Goal: Transaction & Acquisition: Book appointment/travel/reservation

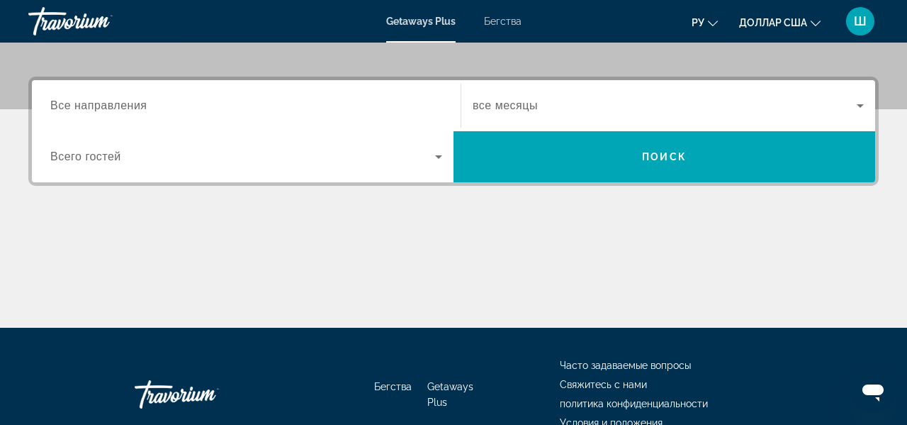
scroll to position [337, 0]
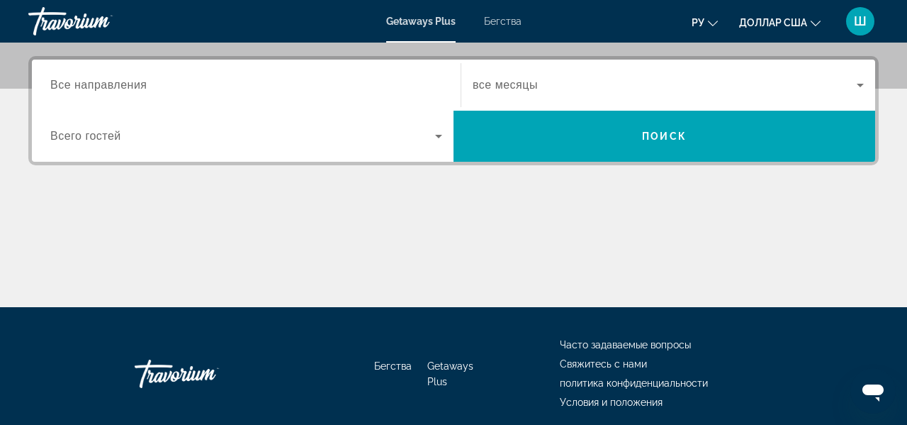
click at [247, 82] on input "Destination Все направления" at bounding box center [246, 85] width 392 height 17
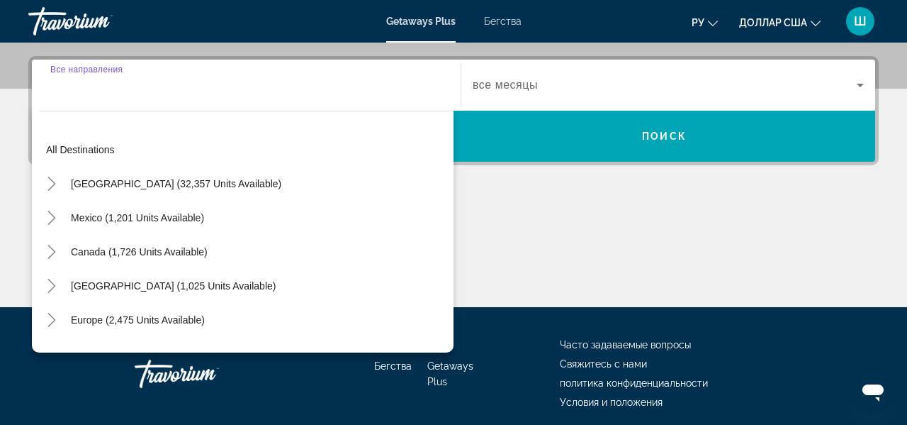
scroll to position [347, 0]
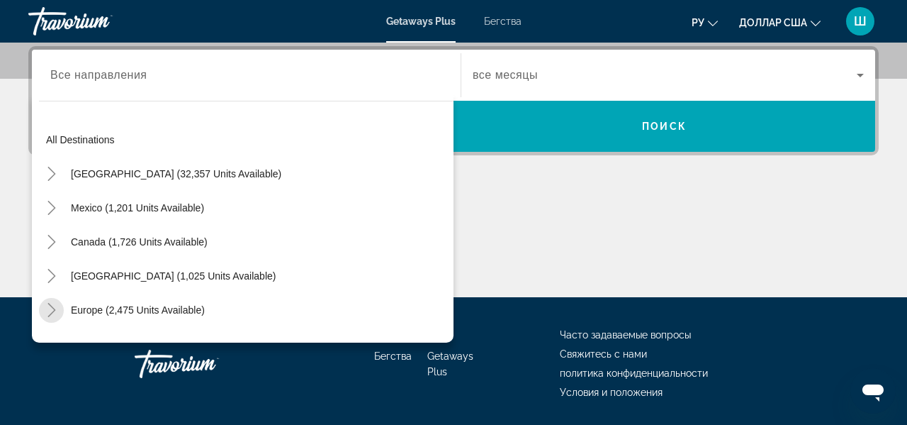
drag, startPoint x: 0, startPoint y: 0, endPoint x: 56, endPoint y: 307, distance: 312.0
click at [56, 307] on icon "Toggle Europe (2,475 units available)" at bounding box center [52, 310] width 14 height 14
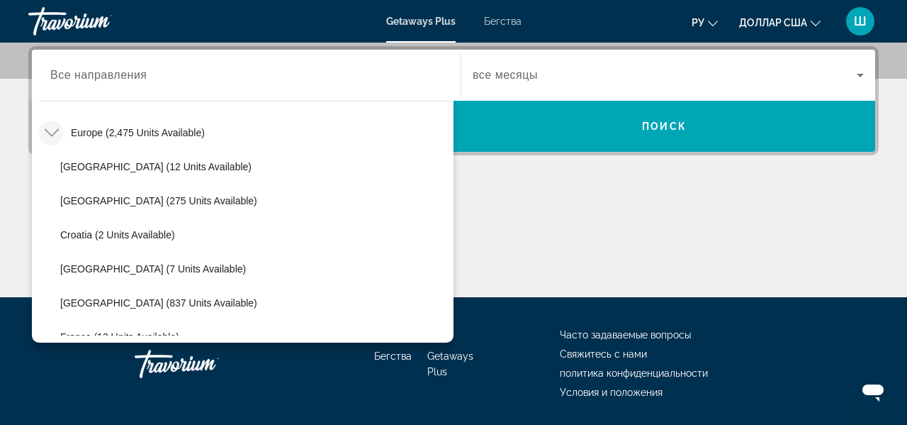
click at [103, 82] on input "Destination Все направления" at bounding box center [246, 75] width 392 height 17
click at [176, 94] on div "All destinations United States (32,357 units available) Mexico (1,201 units ava…" at bounding box center [243, 218] width 422 height 249
click at [138, 75] on span "Все направления" at bounding box center [98, 75] width 97 height 12
click at [138, 75] on input "Destination Все направления" at bounding box center [246, 75] width 392 height 17
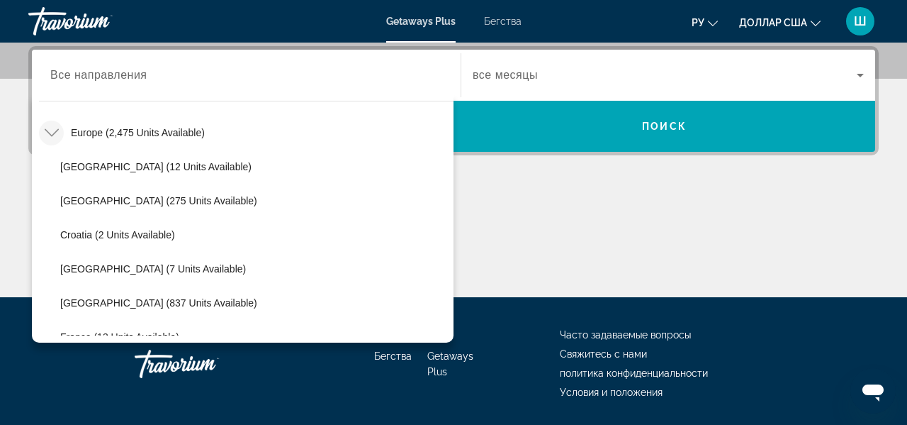
click at [131, 85] on div "Виджет поиска" at bounding box center [246, 75] width 392 height 40
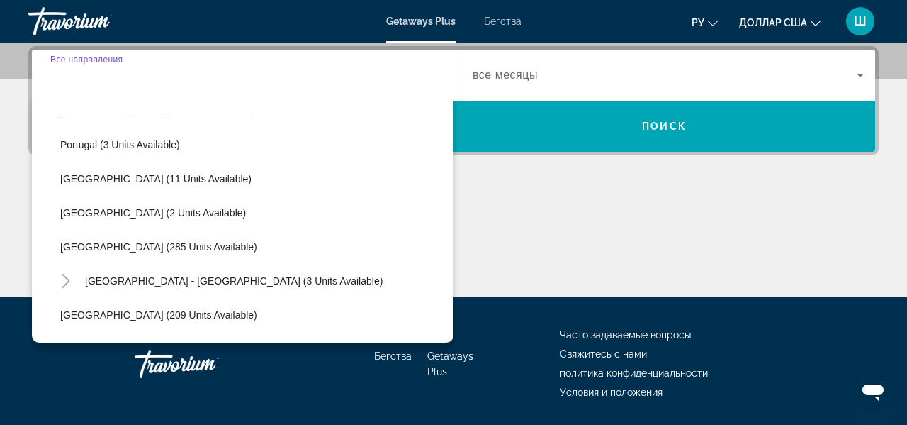
scroll to position [579, 0]
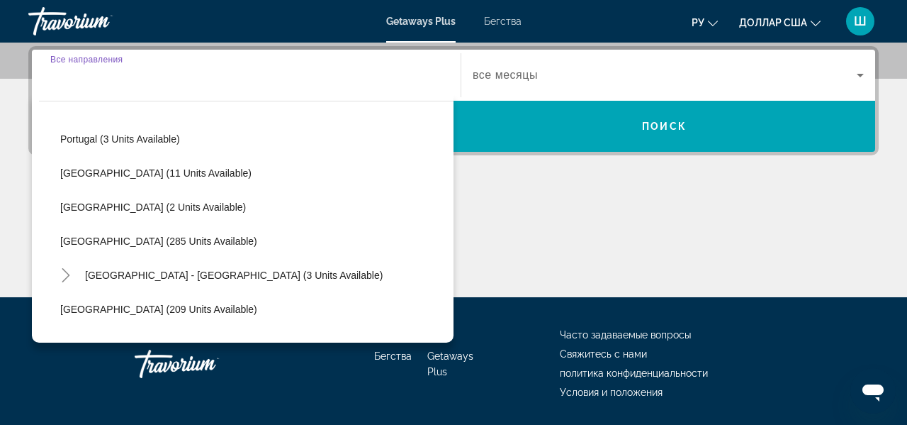
click at [156, 241] on span "[GEOGRAPHIC_DATA] (285 units available)" at bounding box center [158, 240] width 197 height 11
type input "**********"
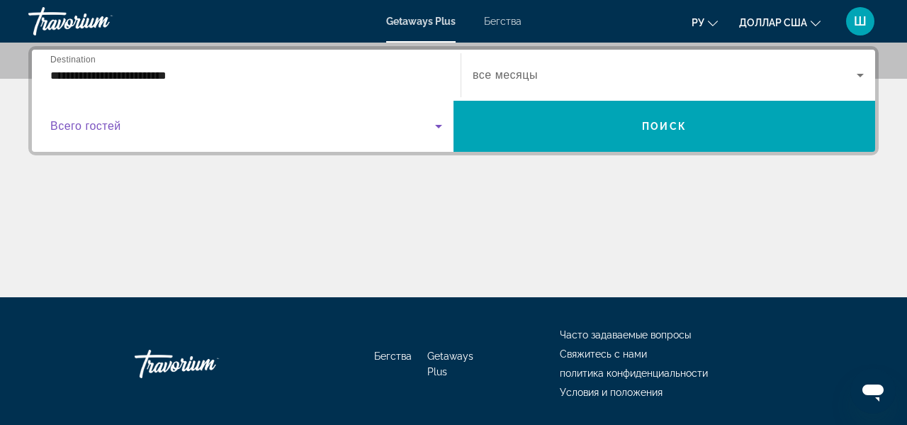
click at [218, 118] on span "Виджет поиска" at bounding box center [242, 126] width 385 height 17
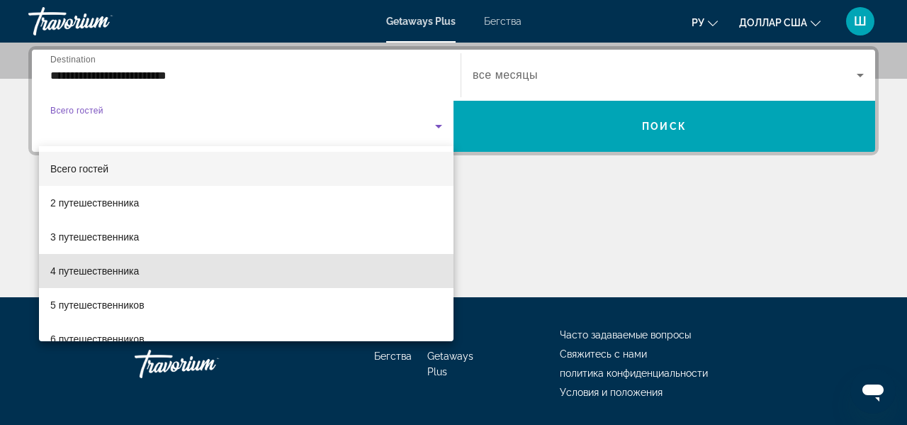
click at [133, 273] on font "4 путешественника" at bounding box center [94, 270] width 89 height 11
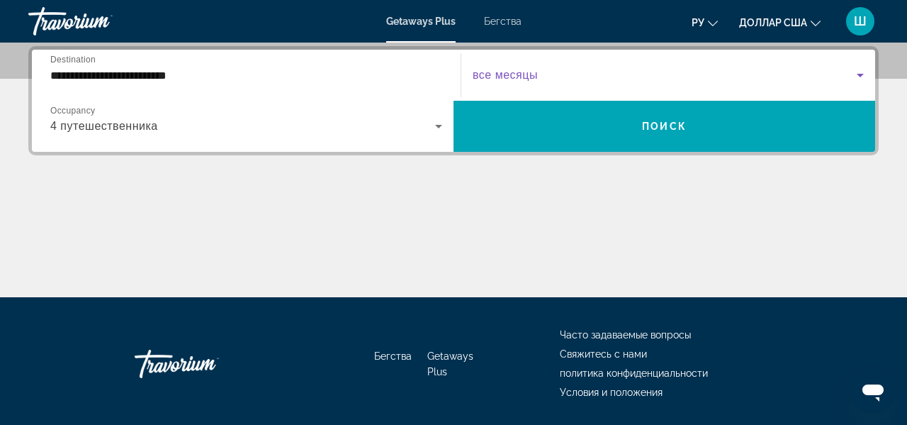
click at [575, 72] on span "Виджет поиска" at bounding box center [665, 75] width 384 height 17
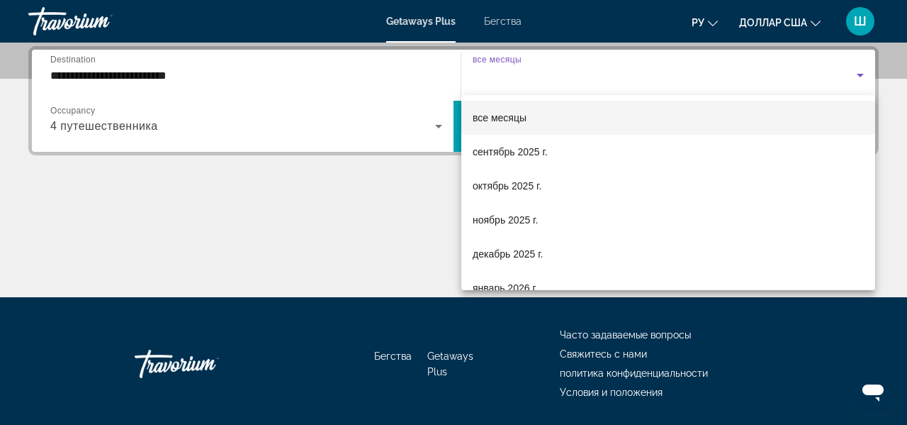
click at [532, 188] on font "октябрь 2025 г." at bounding box center [507, 185] width 69 height 11
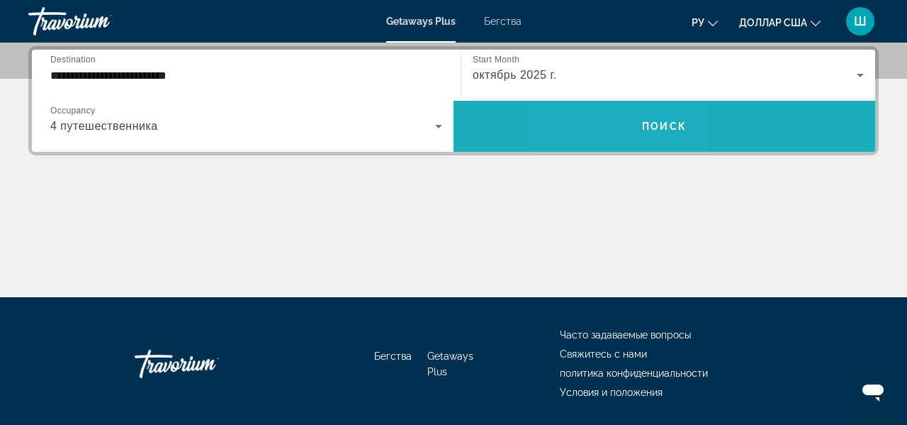
click at [613, 132] on span "Виджет поиска" at bounding box center [665, 126] width 422 height 34
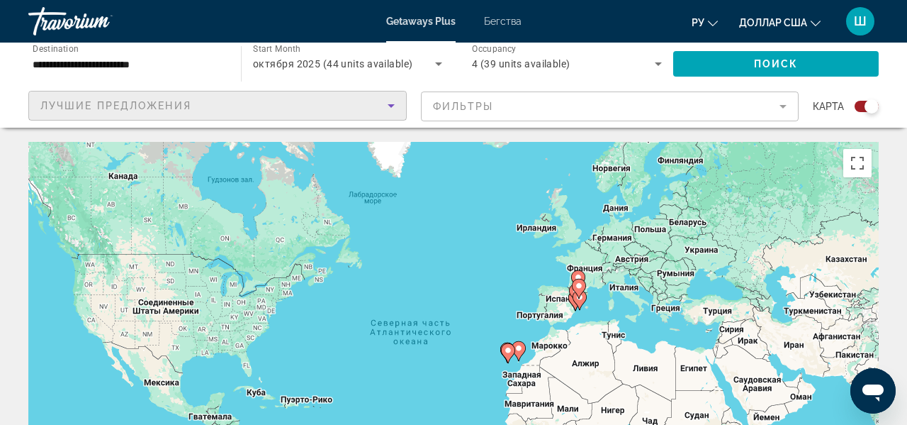
click at [245, 106] on div "Лучшие предложения" at bounding box center [213, 105] width 347 height 17
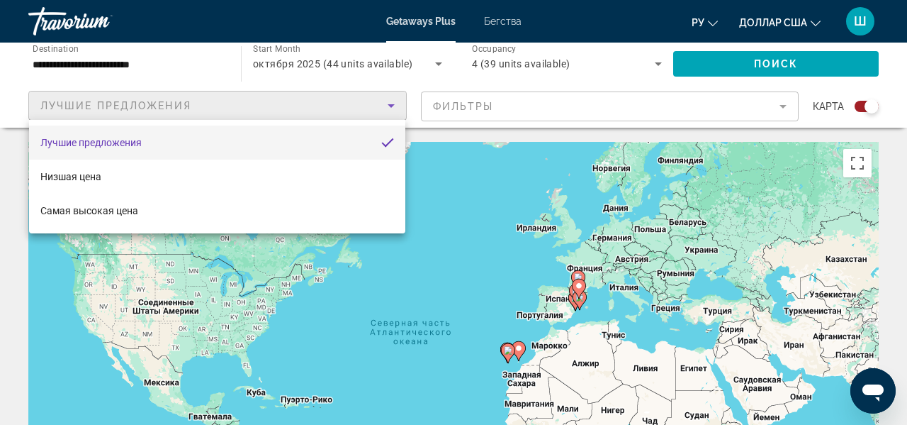
click at [107, 179] on mat-option "Низшая цена" at bounding box center [217, 176] width 376 height 34
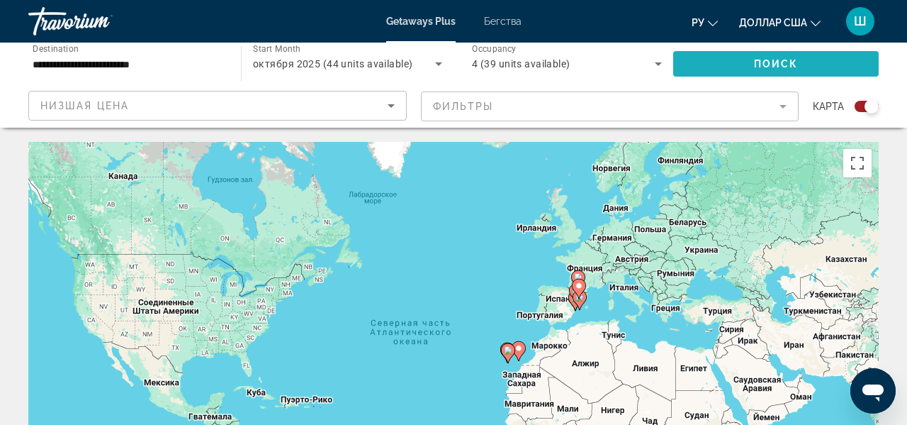
click at [773, 71] on span "Search widget" at bounding box center [776, 64] width 206 height 34
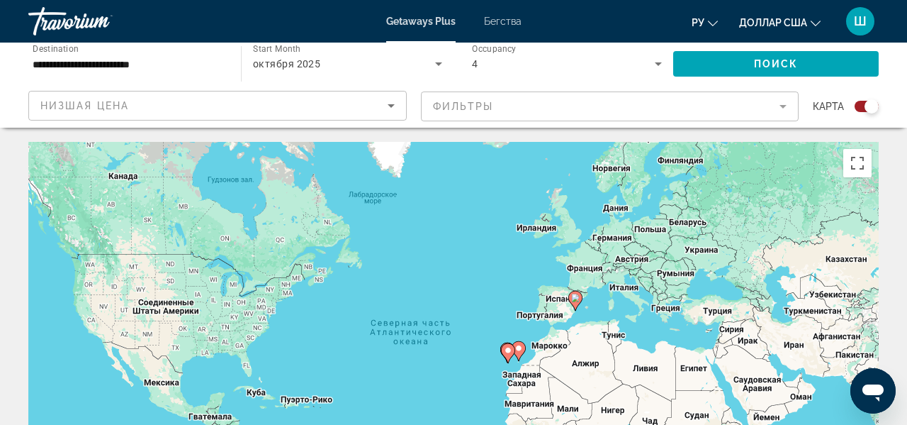
click at [751, 104] on mat-form-field "Фильтры" at bounding box center [610, 106] width 378 height 30
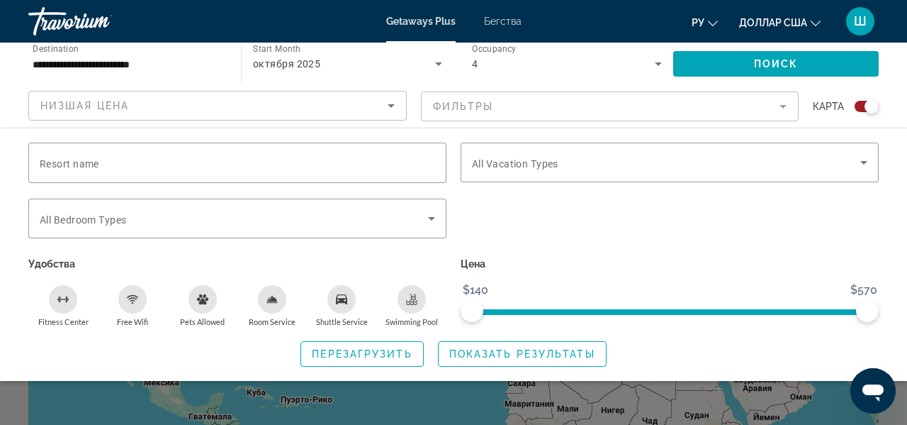
click at [220, 164] on input "Resort name" at bounding box center [238, 163] width 396 height 17
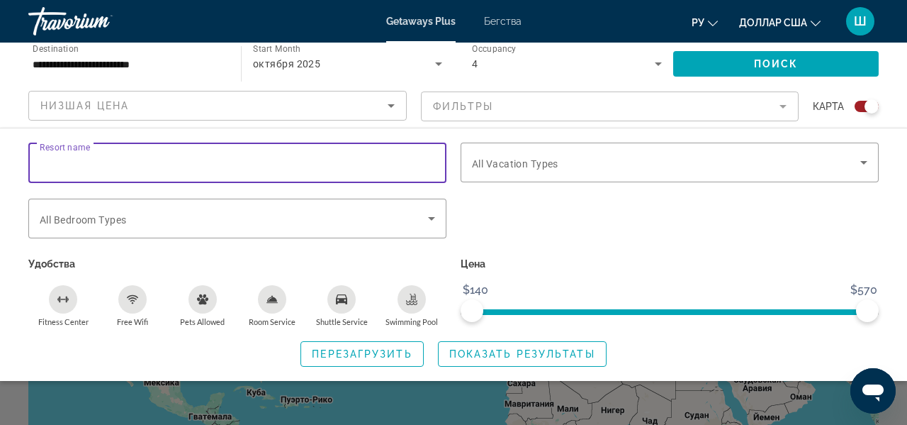
click at [230, 157] on input "Resort name" at bounding box center [238, 163] width 396 height 17
paste input "**********"
drag, startPoint x: 189, startPoint y: 157, endPoint x: 103, endPoint y: 161, distance: 86.5
click at [103, 161] on input "**********" at bounding box center [238, 163] width 396 height 17
type input "**********"
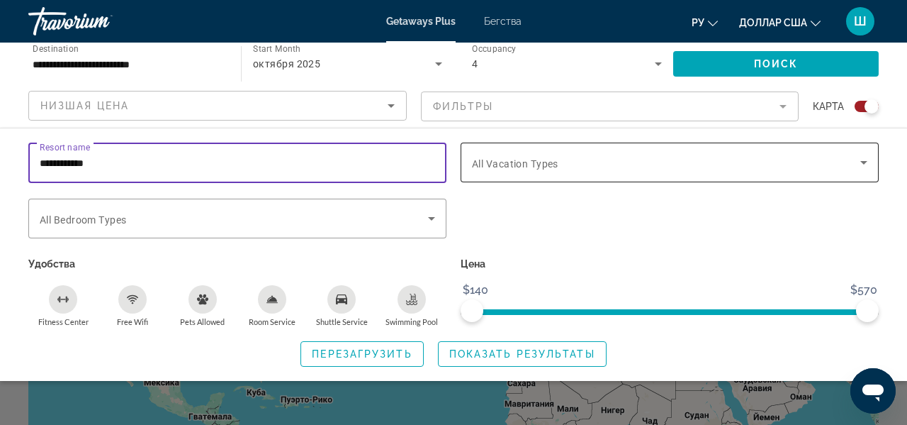
click at [542, 158] on span "All Vacation Types" at bounding box center [515, 163] width 86 height 11
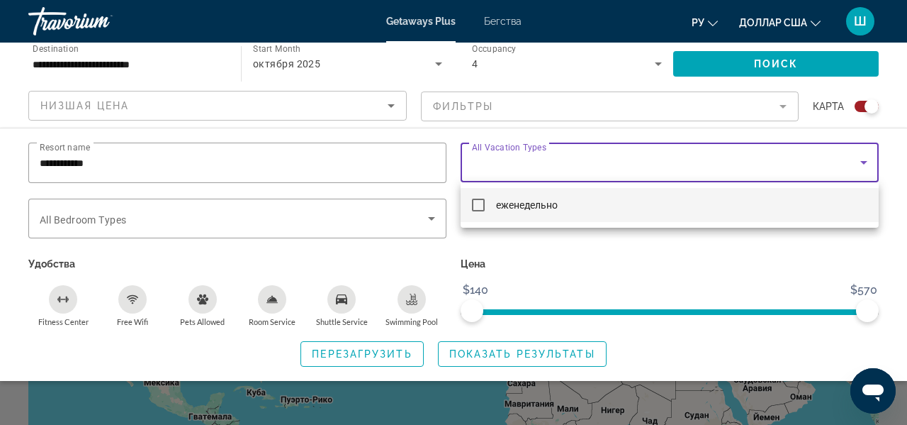
click at [288, 219] on div at bounding box center [453, 212] width 907 height 425
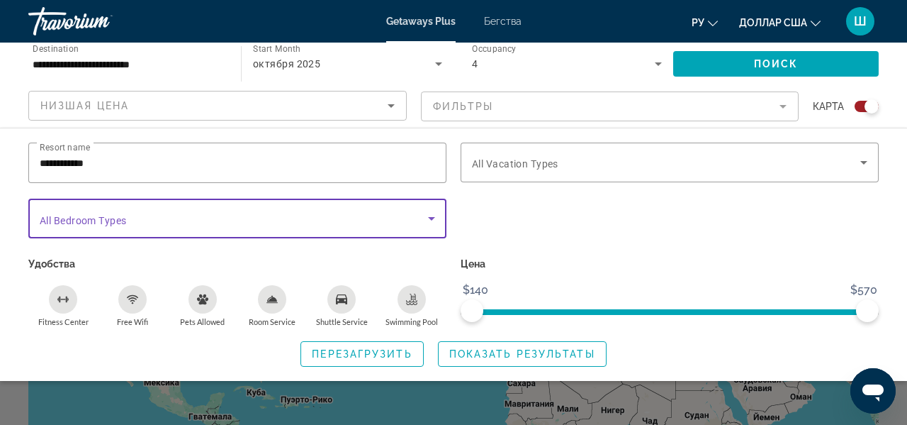
click at [288, 219] on span "Search widget" at bounding box center [234, 218] width 388 height 17
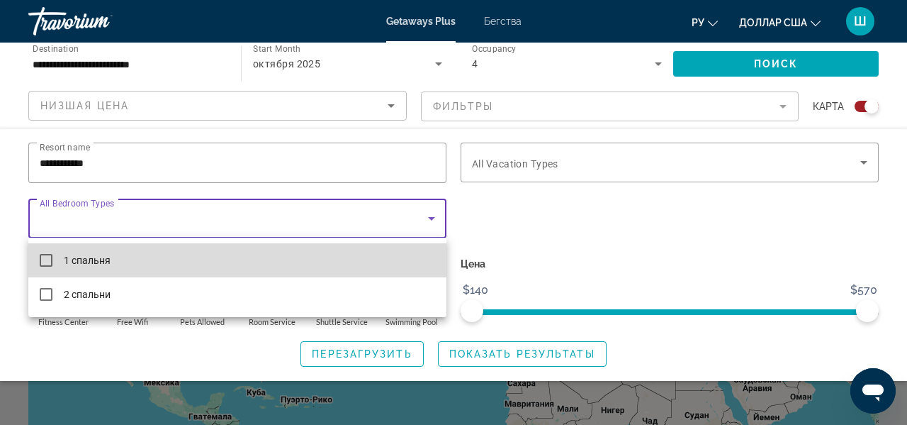
click at [49, 259] on mat-pseudo-checkbox at bounding box center [46, 260] width 13 height 13
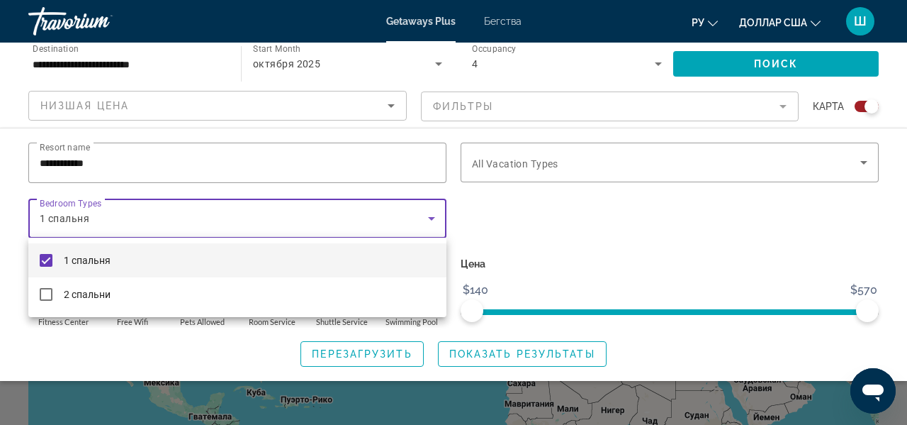
click at [560, 206] on div at bounding box center [453, 212] width 907 height 425
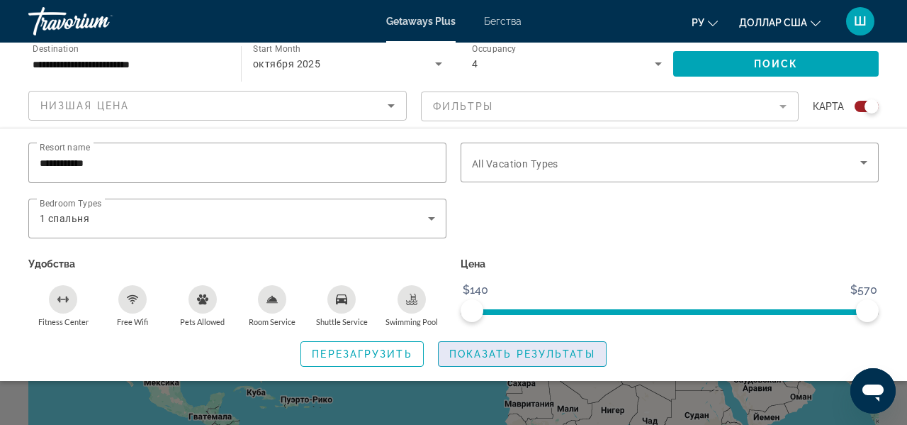
click at [497, 351] on span "Показать результаты" at bounding box center [522, 353] width 146 height 11
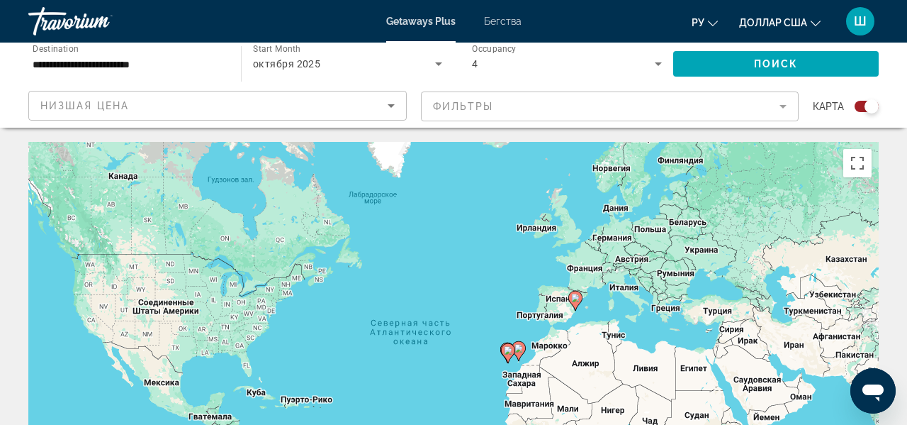
click at [497, 102] on mat-form-field "Фильтры" at bounding box center [610, 106] width 378 height 30
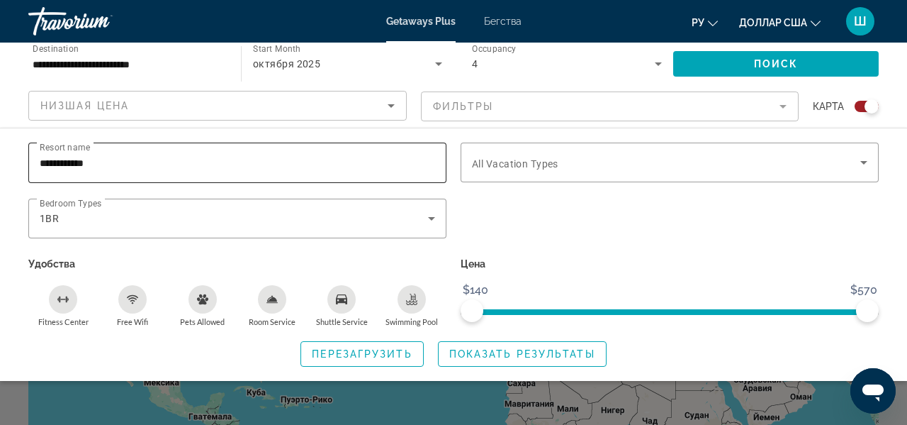
click at [127, 162] on input "**********" at bounding box center [238, 163] width 396 height 17
drag, startPoint x: 119, startPoint y: 164, endPoint x: 44, endPoint y: 159, distance: 75.3
click at [44, 159] on input "**********" at bounding box center [238, 163] width 396 height 17
type input "*"
paste input "**********"
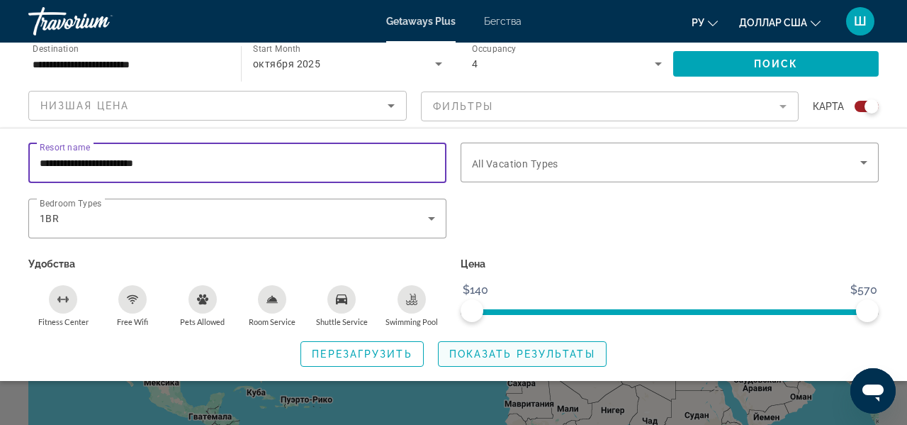
type input "**********"
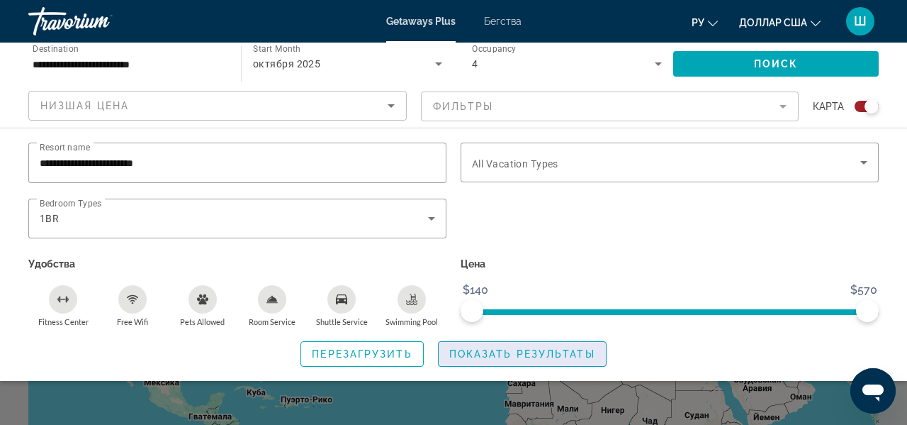
click at [470, 357] on span "Показать результаты" at bounding box center [522, 353] width 146 height 11
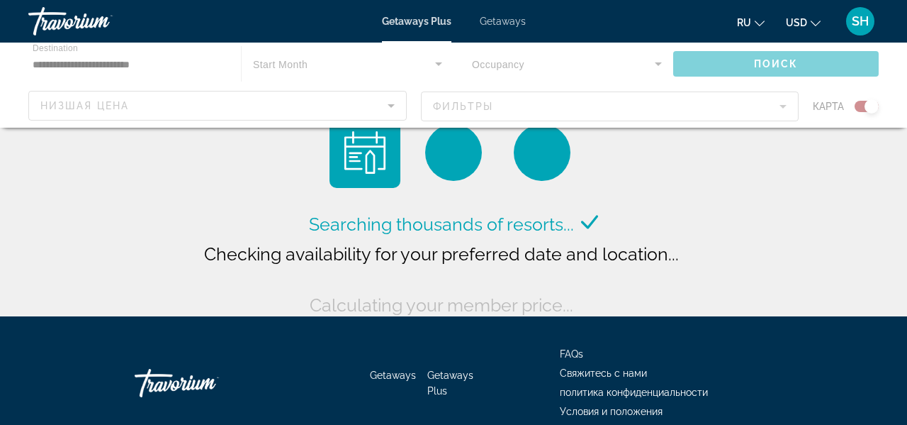
click at [496, 106] on div "Main content" at bounding box center [453, 85] width 907 height 85
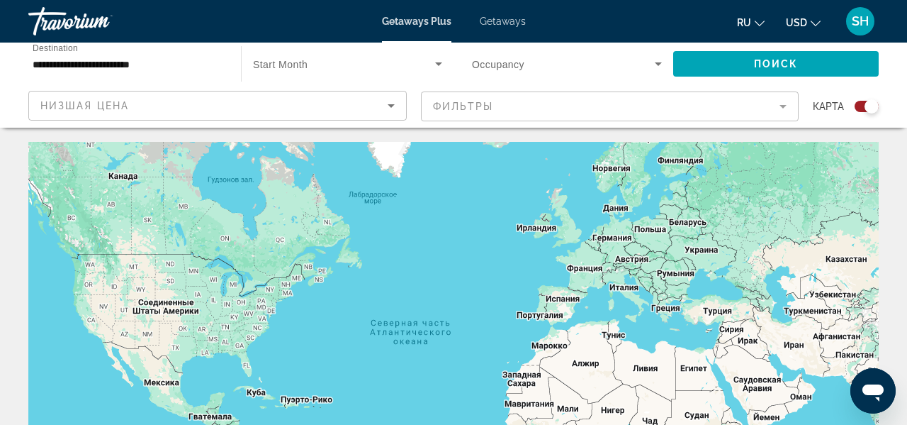
click at [755, 108] on mat-form-field "Фильтры" at bounding box center [610, 106] width 378 height 30
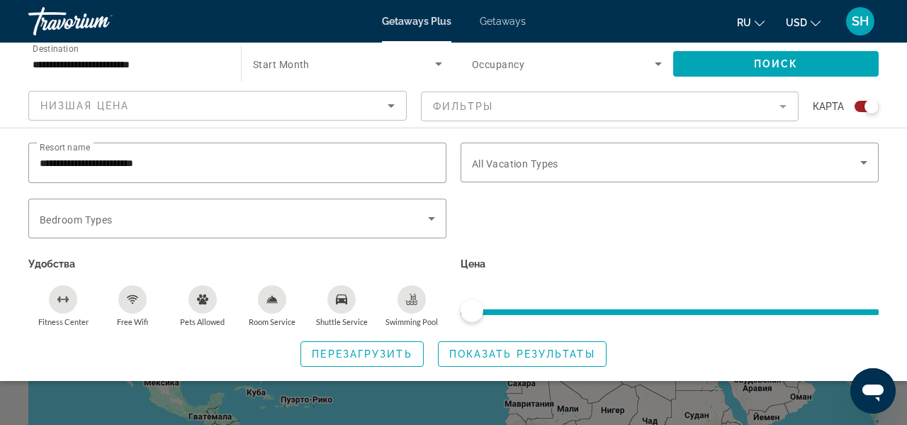
click at [755, 108] on mat-form-field "Фильтры" at bounding box center [610, 106] width 378 height 30
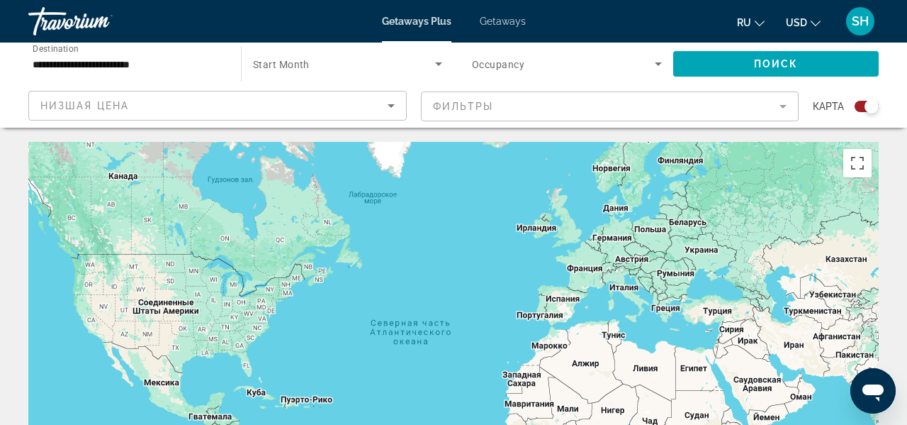
click at [785, 105] on mat-form-field "Фильтры" at bounding box center [610, 106] width 378 height 30
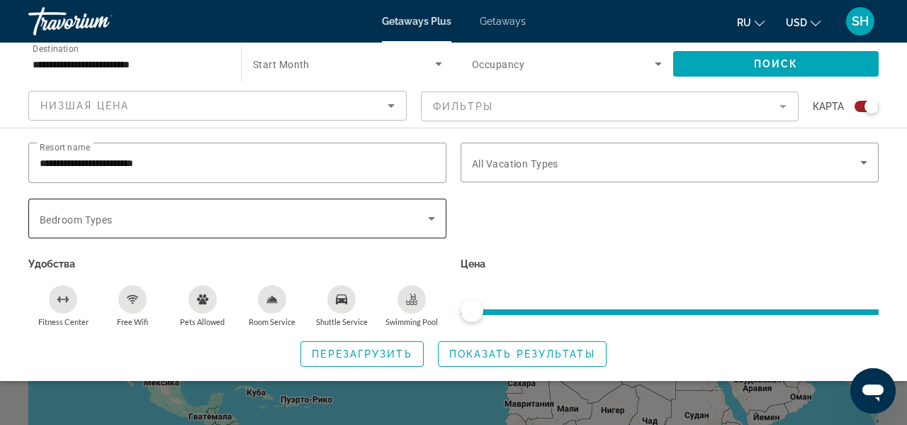
click at [408, 223] on span "Search widget" at bounding box center [234, 218] width 388 height 17
click at [439, 203] on div "Bedroom Types All Bedroom Types" at bounding box center [237, 218] width 418 height 40
click at [432, 217] on icon "Search widget" at bounding box center [431, 219] width 7 height 4
click at [457, 350] on span "Показать результаты" at bounding box center [522, 353] width 146 height 11
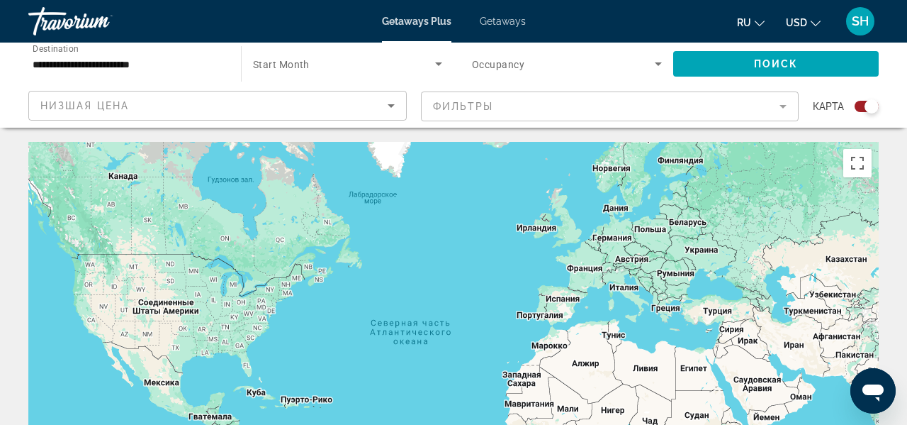
click at [500, 25] on span "Getaways" at bounding box center [503, 21] width 46 height 11
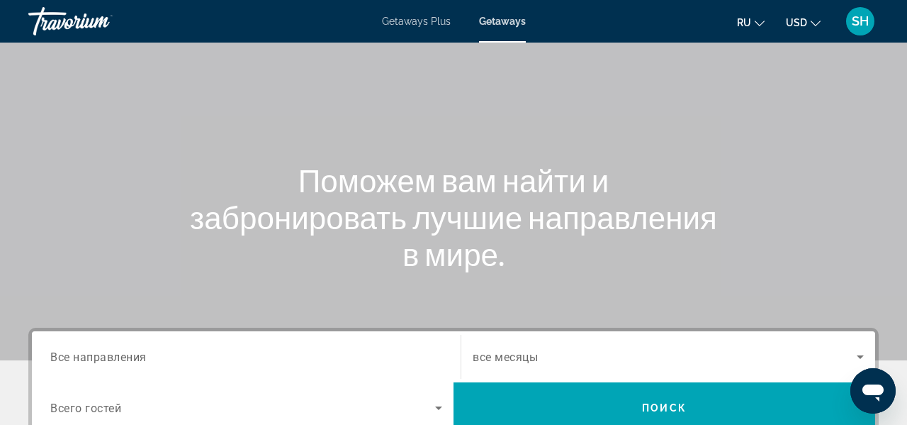
scroll to position [346, 0]
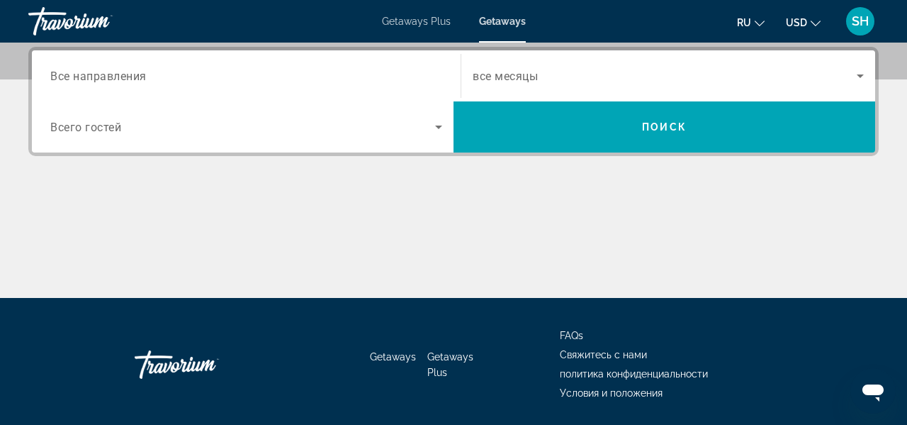
click at [125, 78] on span "Все направления" at bounding box center [98, 75] width 96 height 13
click at [125, 78] on input "Destination Все направления" at bounding box center [246, 76] width 392 height 17
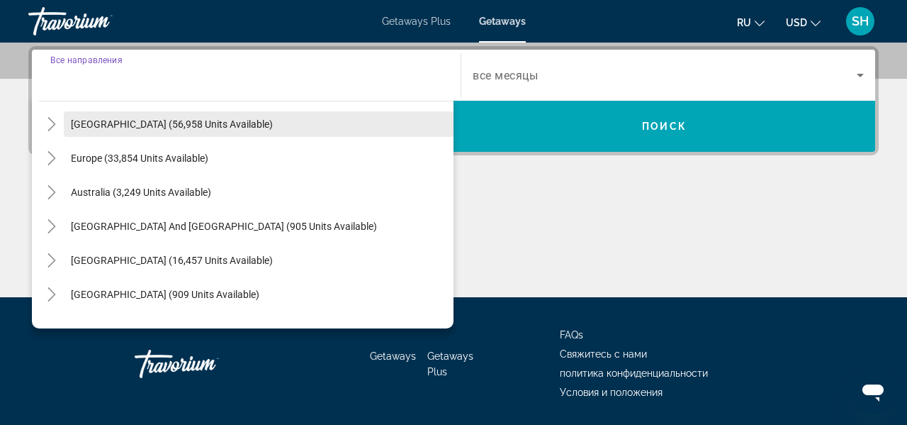
scroll to position [140, 0]
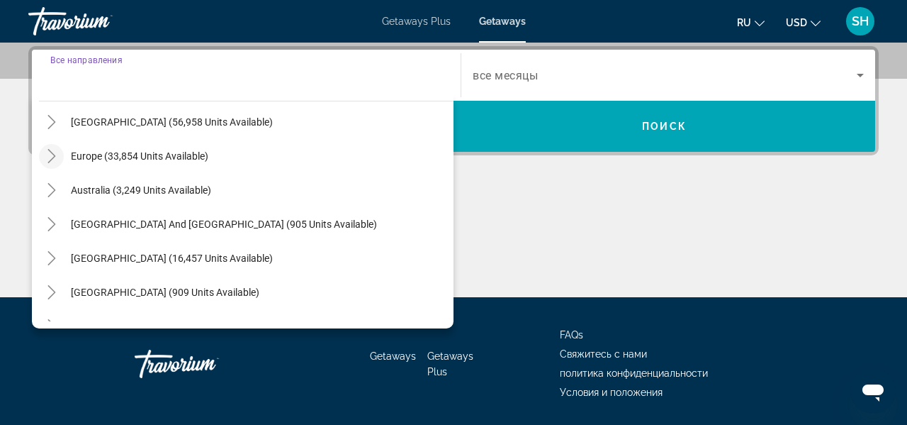
click at [52, 155] on icon "Toggle Europe (33,854 units available)" at bounding box center [52, 156] width 14 height 14
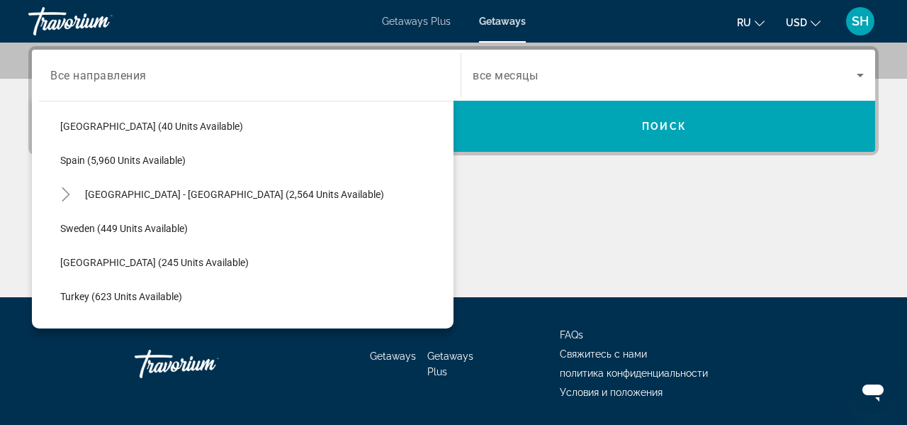
scroll to position [750, 0]
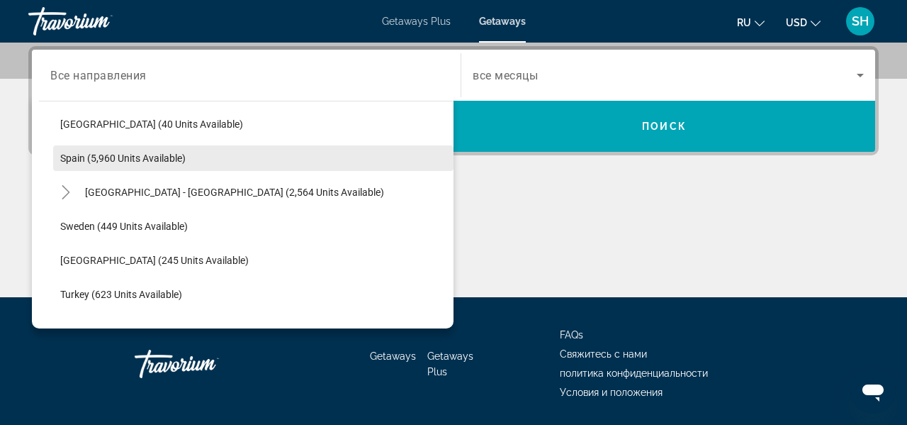
click at [118, 151] on span "Search widget" at bounding box center [253, 158] width 400 height 34
type input "**********"
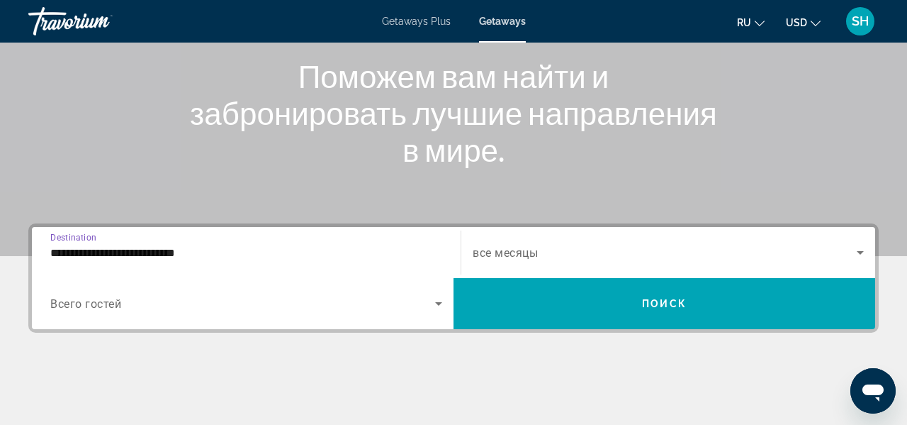
click at [544, 245] on span "Search widget" at bounding box center [665, 252] width 384 height 17
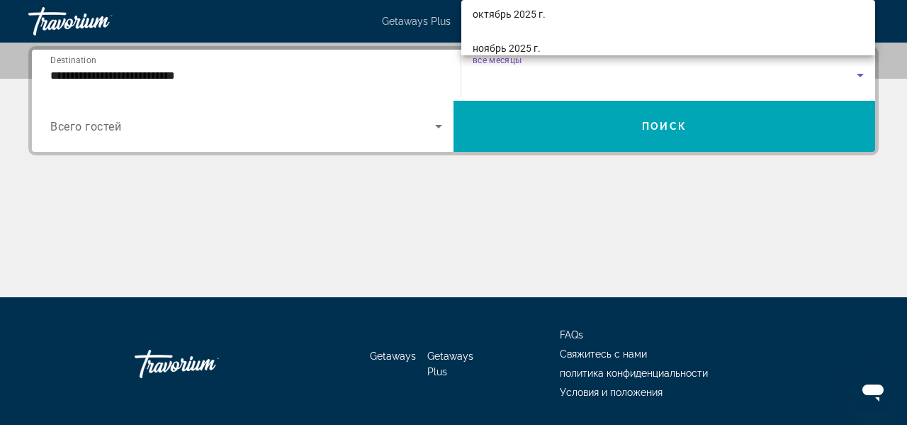
scroll to position [69, 0]
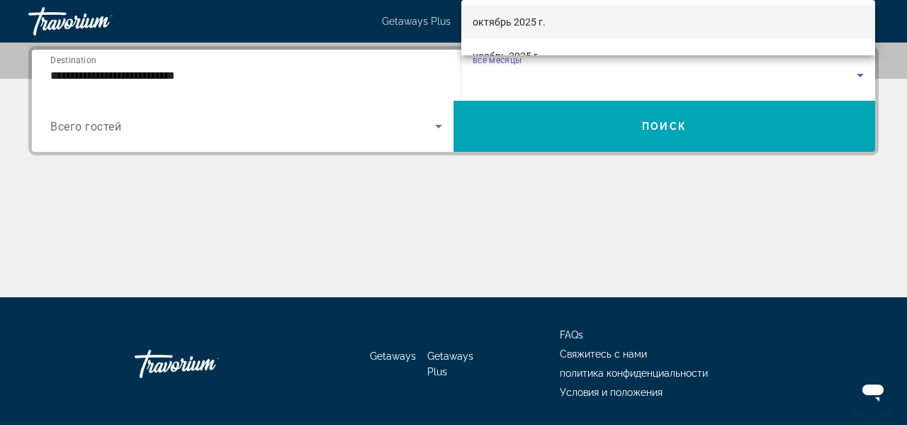
click at [528, 27] on span "октябрь 2025 г." at bounding box center [509, 21] width 73 height 17
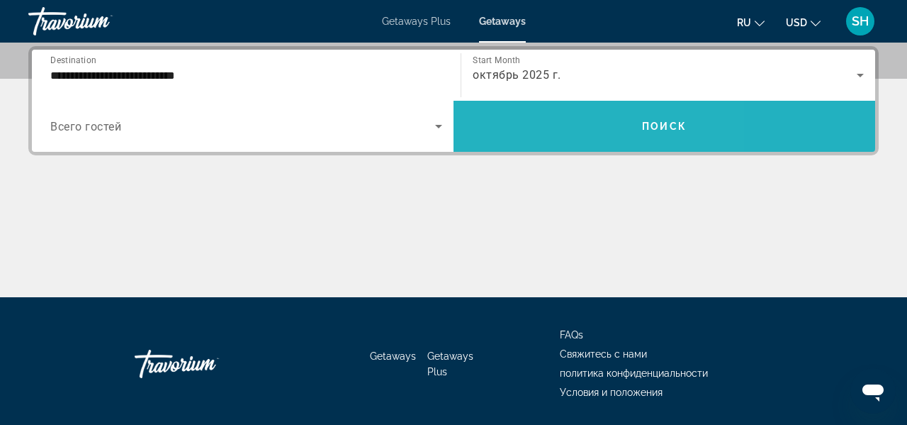
click at [540, 125] on span "Search widget" at bounding box center [665, 126] width 422 height 34
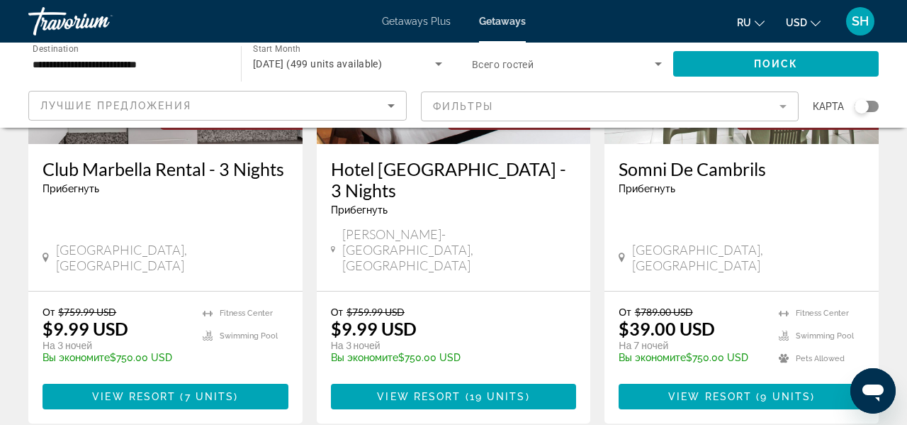
scroll to position [262, 0]
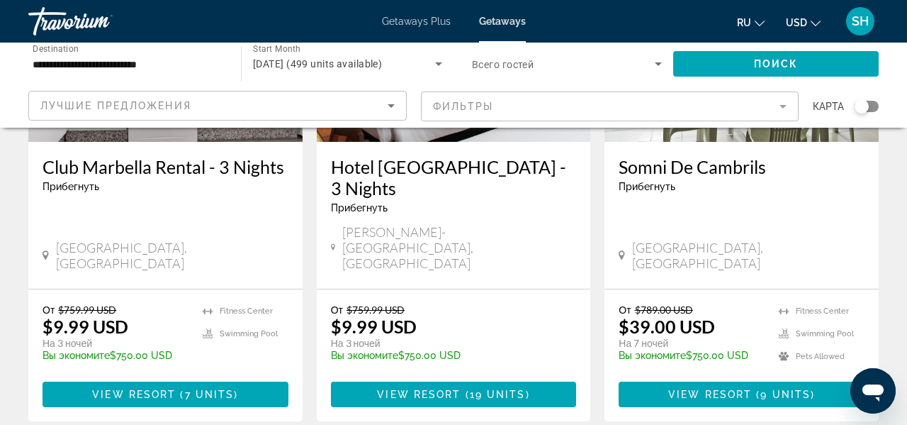
click at [594, 103] on mat-form-field "Фильтры" at bounding box center [610, 106] width 378 height 30
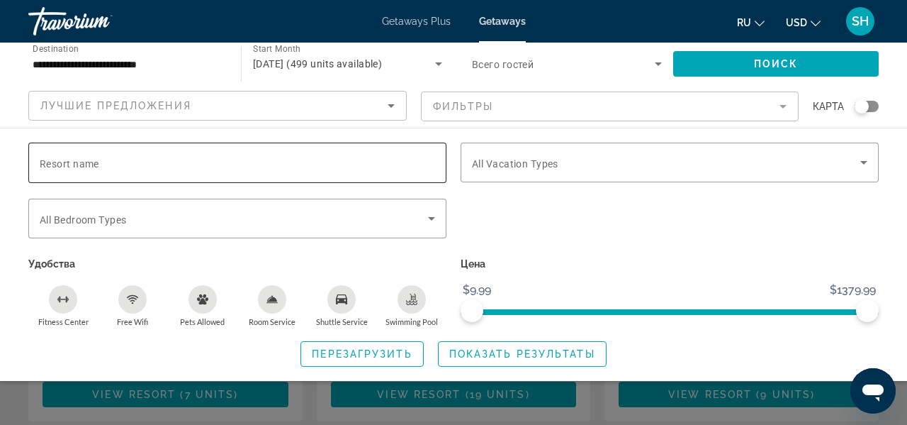
click at [100, 161] on input "Resort name" at bounding box center [238, 163] width 396 height 17
paste input "**********"
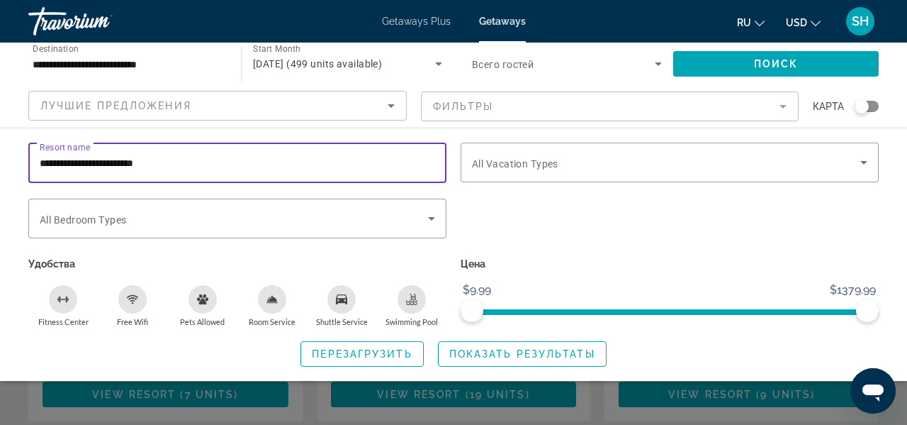
type input "**********"
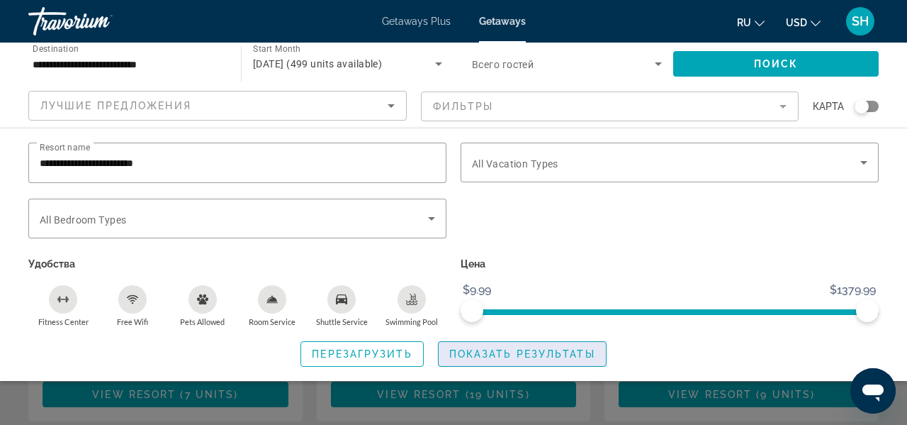
click at [559, 359] on span "Search widget" at bounding box center [522, 354] width 167 height 34
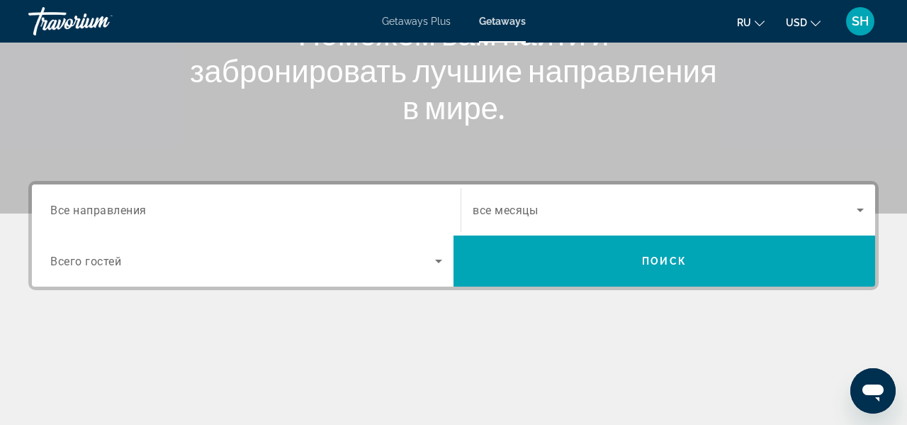
scroll to position [211, 0]
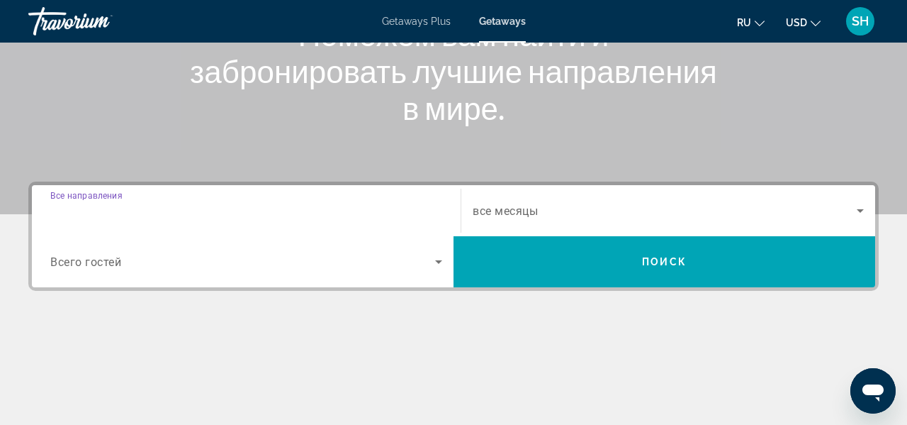
click at [196, 217] on input "Destination Все направления" at bounding box center [246, 211] width 392 height 17
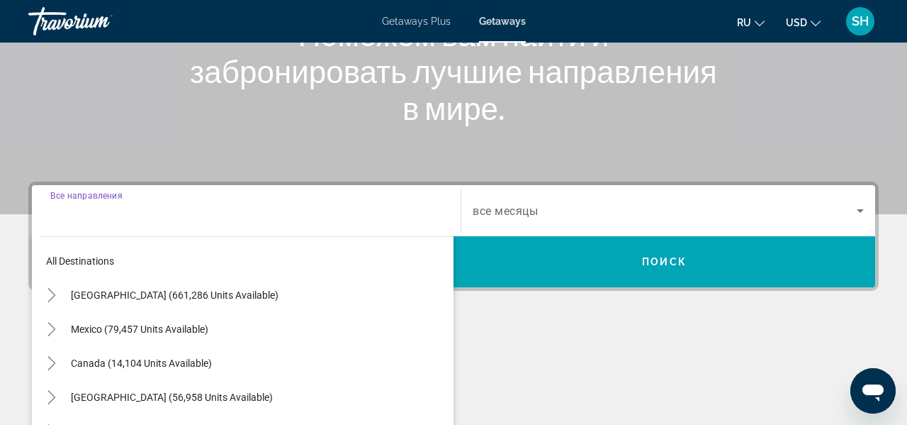
scroll to position [347, 0]
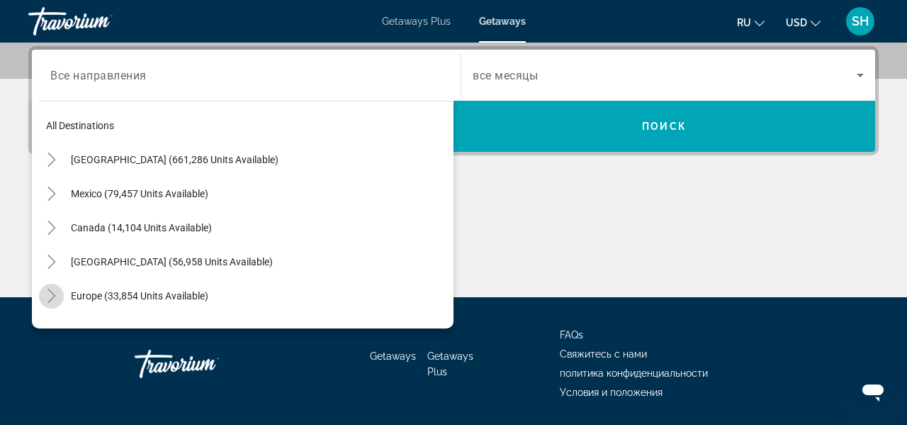
click at [45, 299] on icon "Toggle Europe (33,854 units available)" at bounding box center [52, 295] width 14 height 14
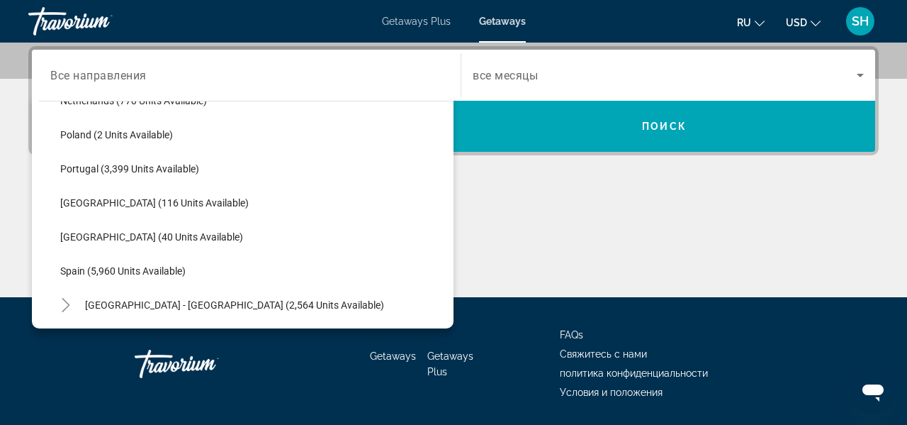
scroll to position [654, 0]
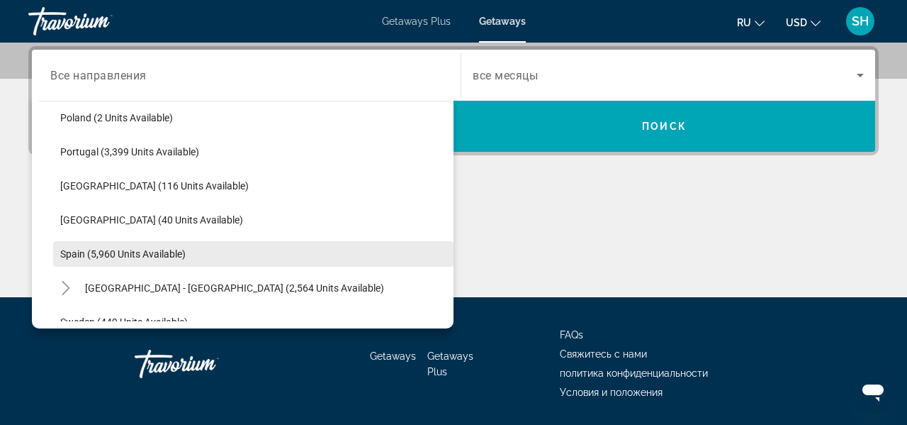
click at [108, 254] on span "Spain (5,960 units available)" at bounding box center [122, 253] width 125 height 11
type input "**********"
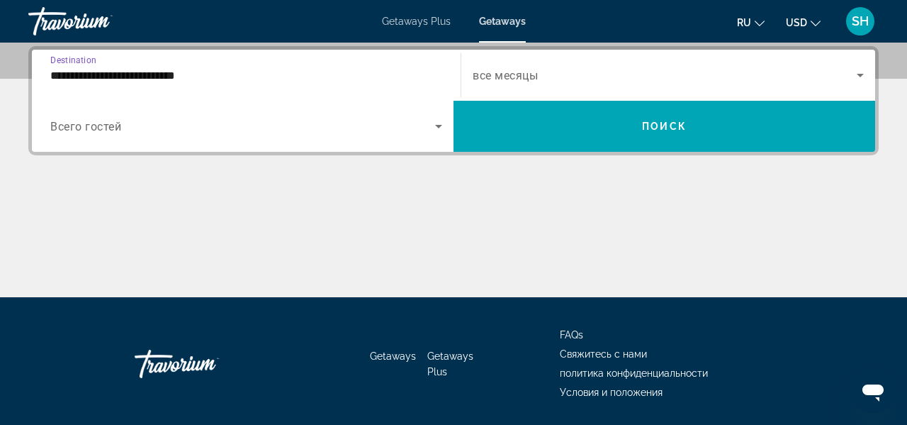
click at [113, 75] on input "**********" at bounding box center [246, 75] width 392 height 17
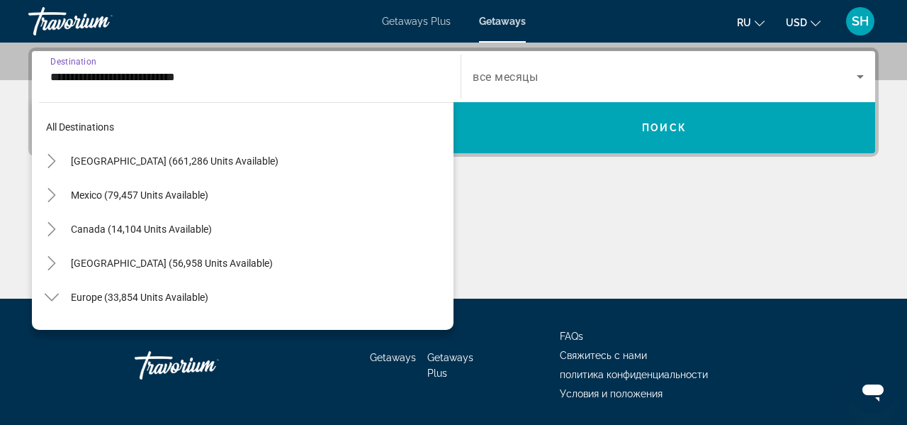
scroll to position [697, 0]
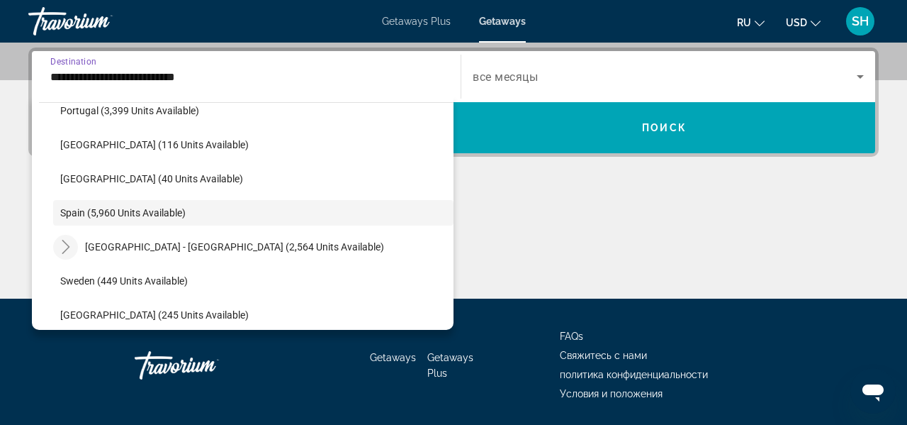
click at [71, 245] on icon "Toggle Spain - Canary Islands (2,564 units available)" at bounding box center [66, 247] width 14 height 14
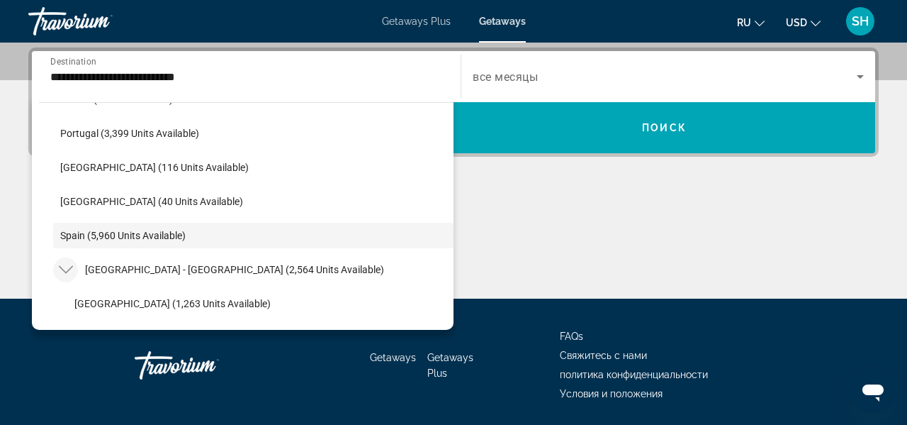
scroll to position [670, 0]
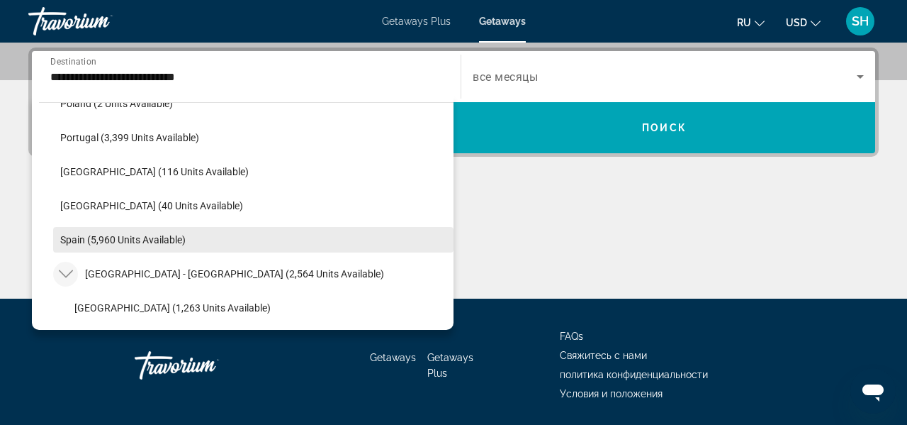
click at [106, 240] on span "Spain (5,960 units available)" at bounding box center [122, 239] width 125 height 11
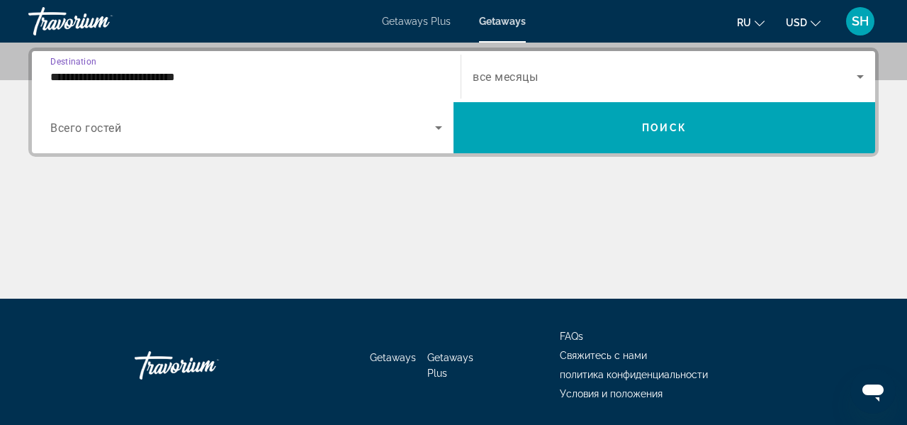
scroll to position [347, 0]
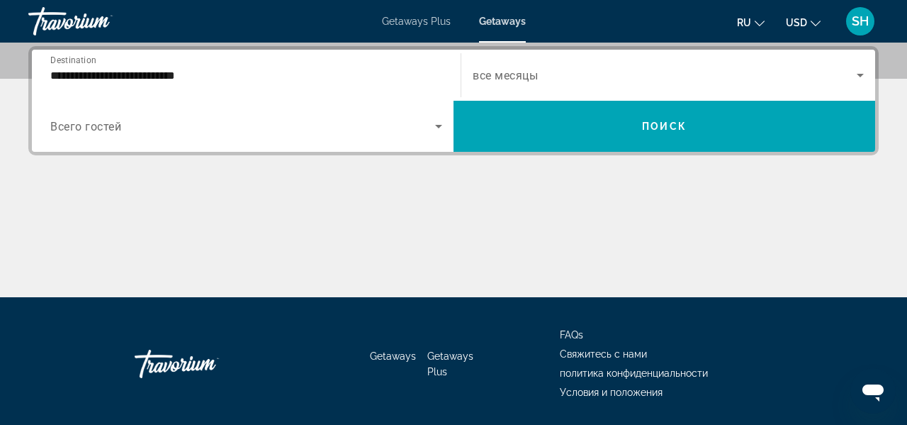
click at [536, 72] on span "все месяцы" at bounding box center [505, 75] width 65 height 13
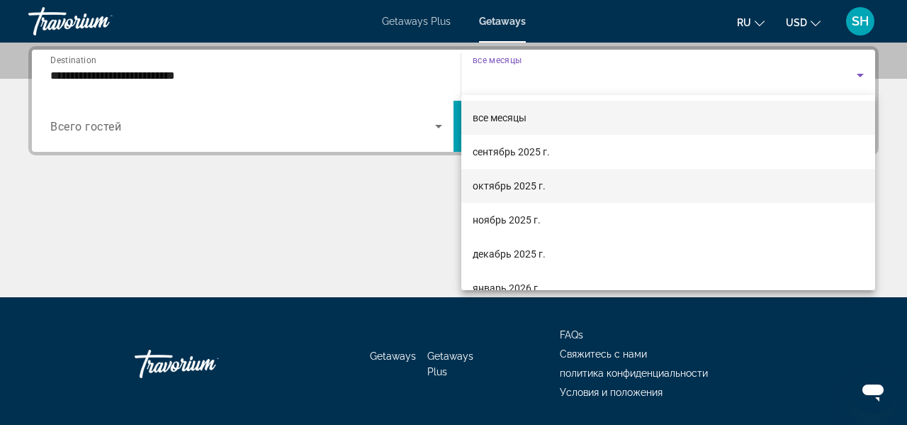
click at [507, 191] on span "октябрь 2025 г." at bounding box center [509, 185] width 73 height 17
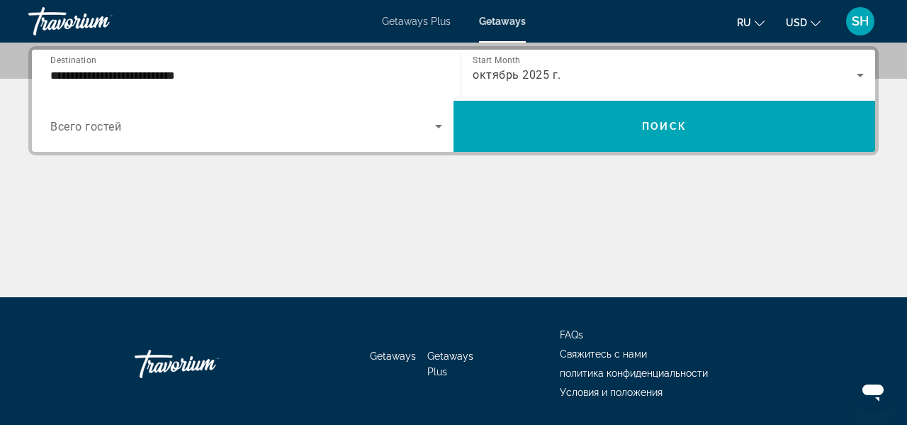
click at [306, 144] on div "Search widget" at bounding box center [246, 126] width 392 height 40
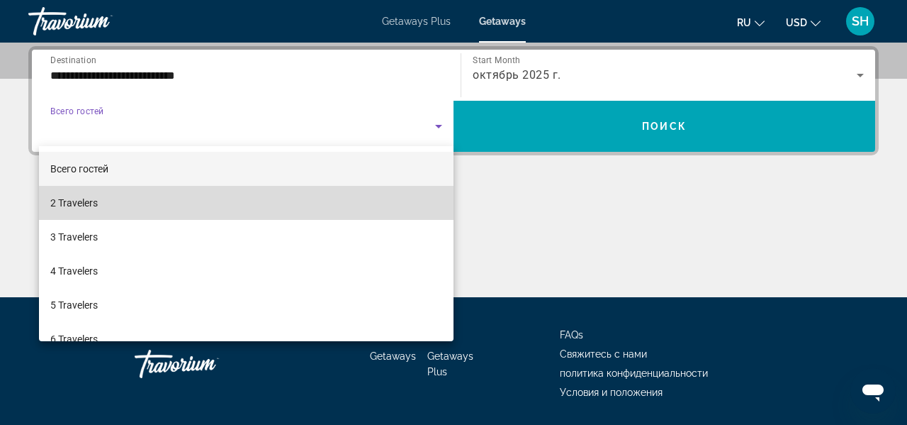
click at [130, 203] on mat-option "2 Travelers" at bounding box center [246, 203] width 415 height 34
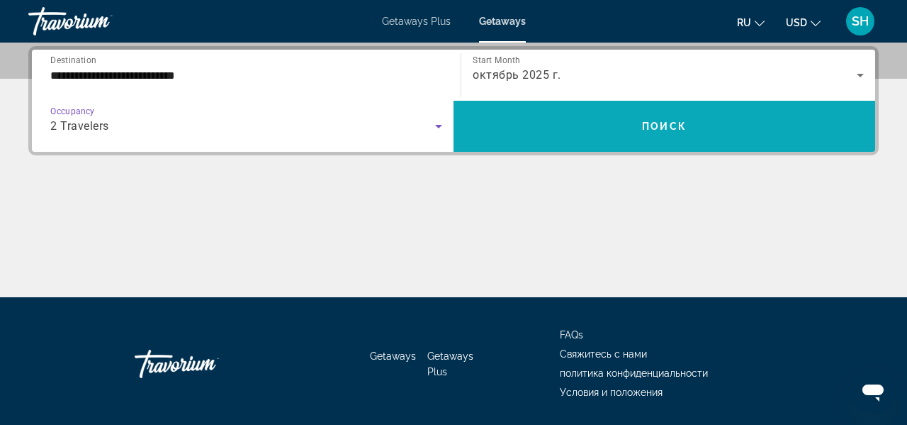
click at [609, 123] on span "Search widget" at bounding box center [665, 126] width 422 height 34
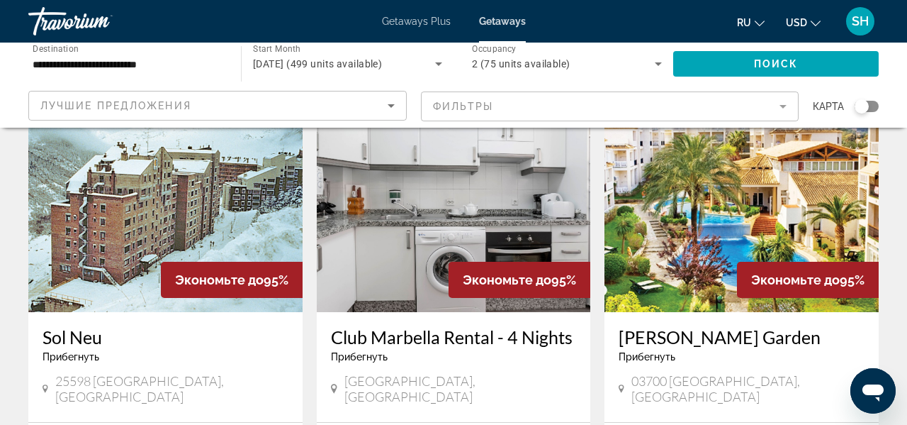
scroll to position [1160, 0]
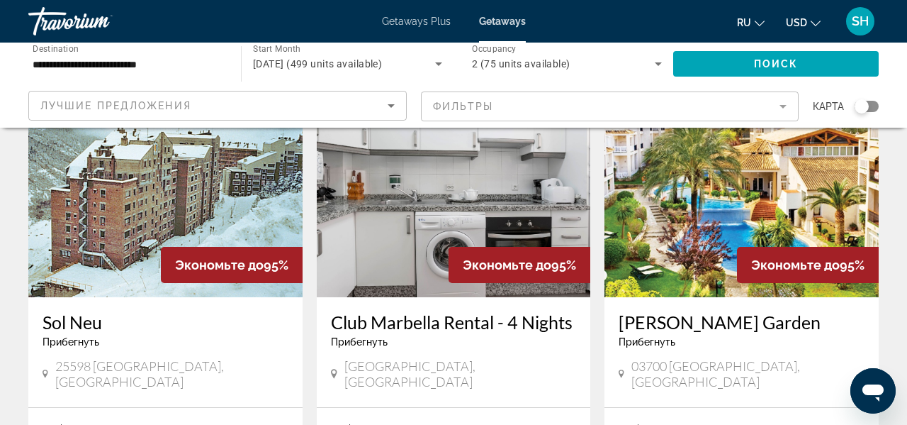
click at [656, 198] on img "Main content" at bounding box center [742, 183] width 274 height 227
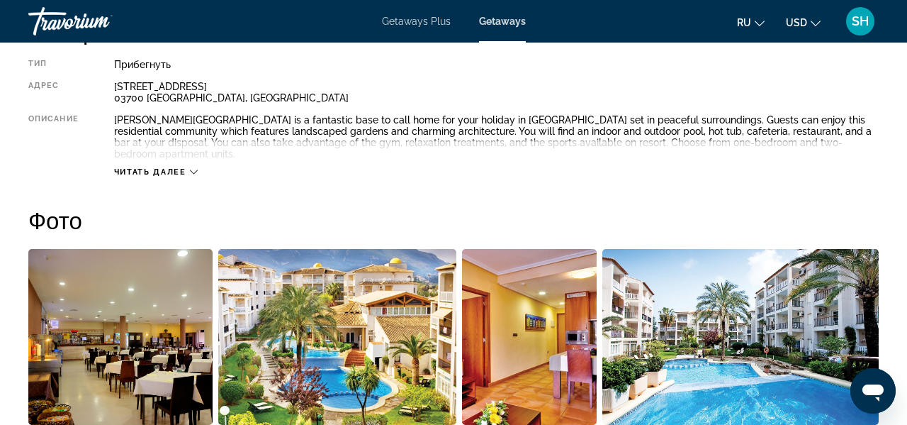
scroll to position [662, 0]
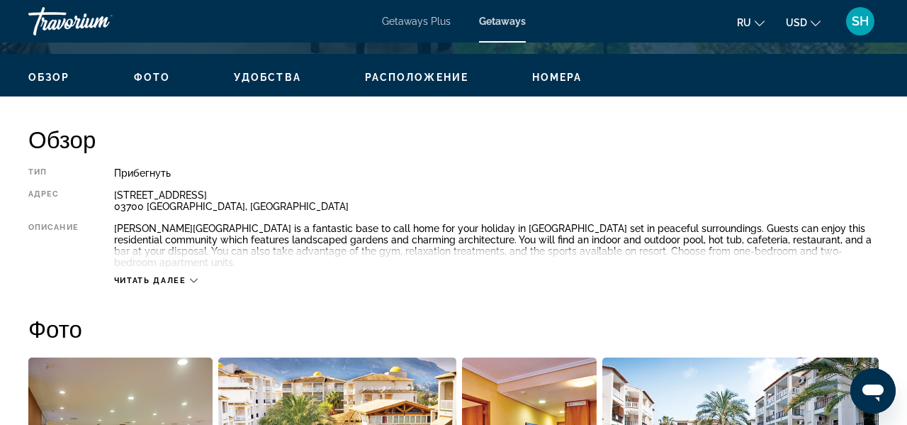
click at [191, 276] on icon "Main content" at bounding box center [194, 280] width 8 height 8
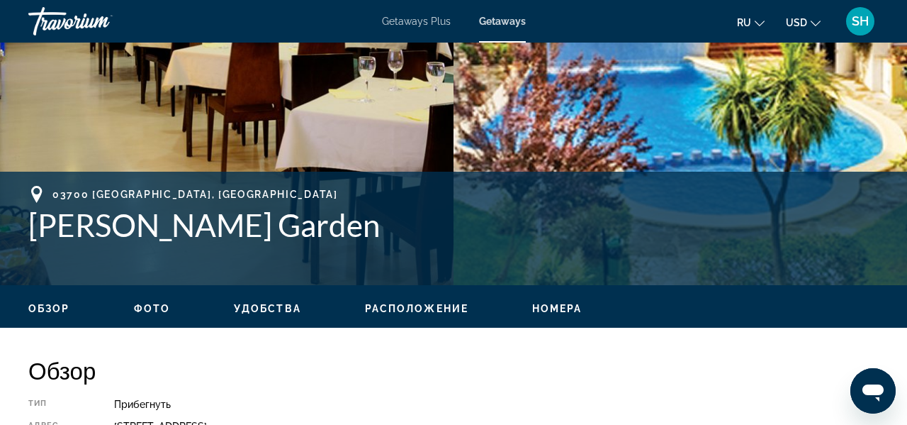
scroll to position [432, 0]
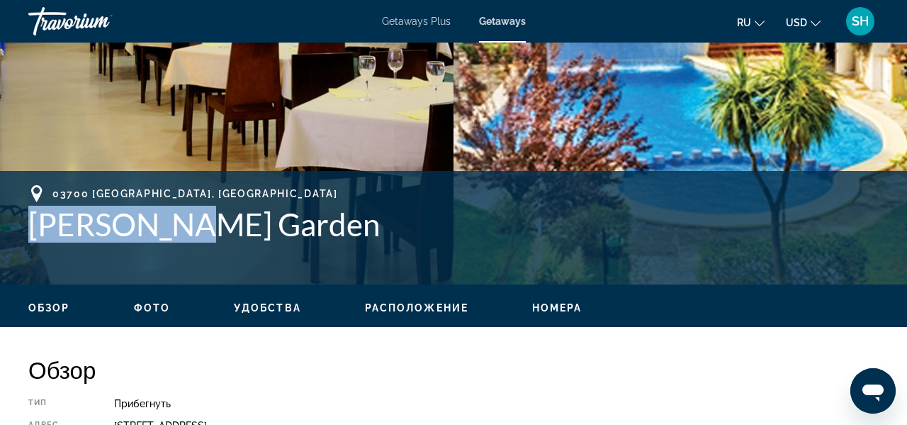
drag, startPoint x: 33, startPoint y: 225, endPoint x: 232, endPoint y: 211, distance: 200.4
click at [209, 211] on h1 "[PERSON_NAME] Garden" at bounding box center [453, 224] width 851 height 37
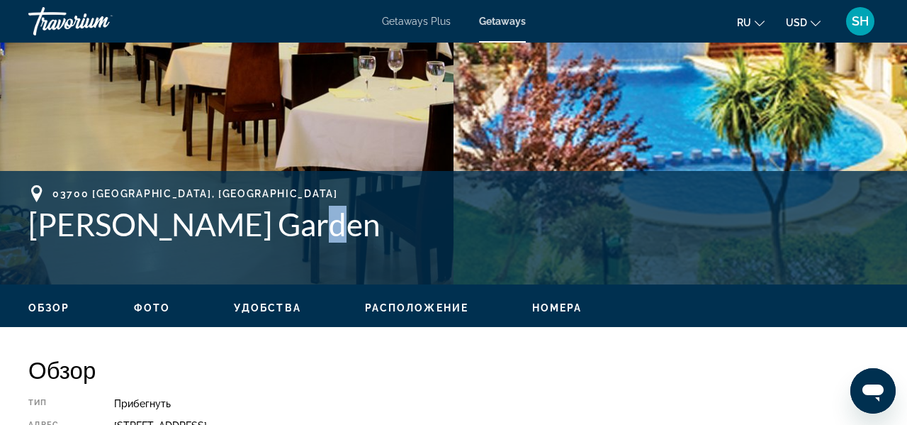
drag, startPoint x: 310, startPoint y: 228, endPoint x: 282, endPoint y: 228, distance: 27.6
click at [284, 228] on h1 "[PERSON_NAME] Garden" at bounding box center [453, 224] width 851 height 37
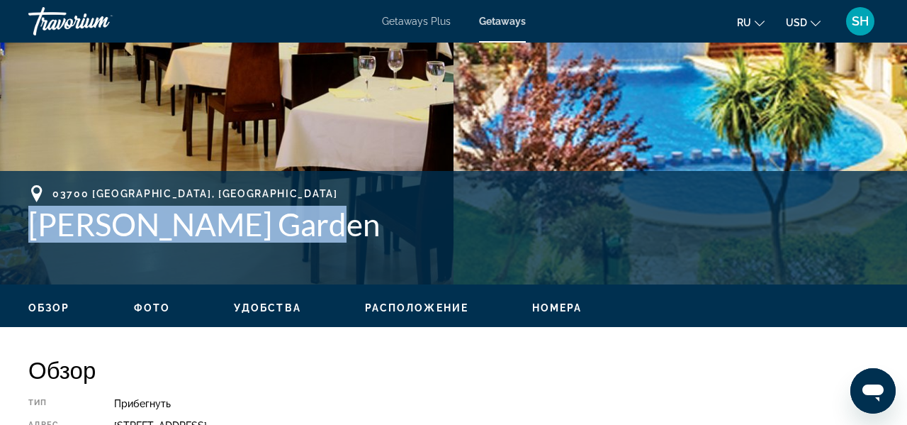
drag, startPoint x: 30, startPoint y: 220, endPoint x: 306, endPoint y: 220, distance: 275.7
click at [306, 220] on h1 "[PERSON_NAME] Garden" at bounding box center [453, 224] width 851 height 37
copy h1 "[PERSON_NAME] Garden"
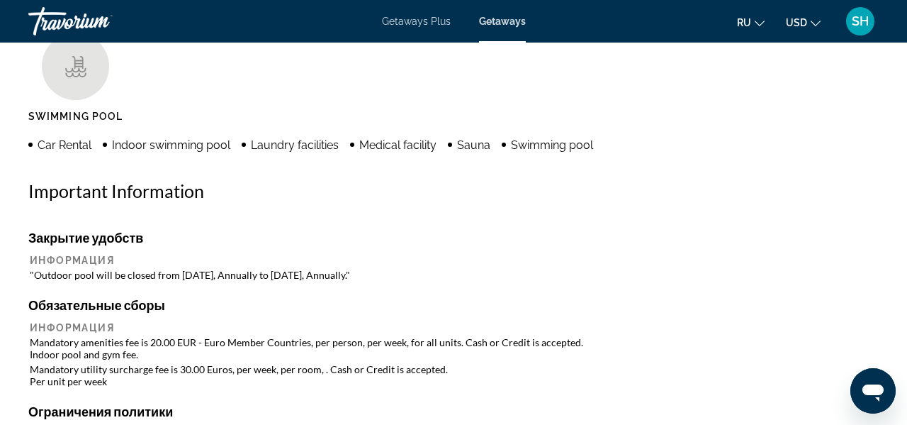
scroll to position [1394, 0]
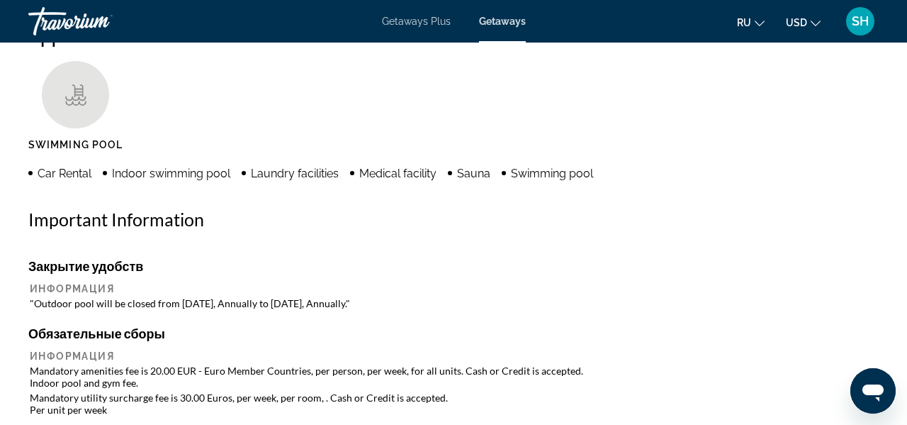
click at [485, 113] on ul "Swimming Pool" at bounding box center [453, 111] width 851 height 100
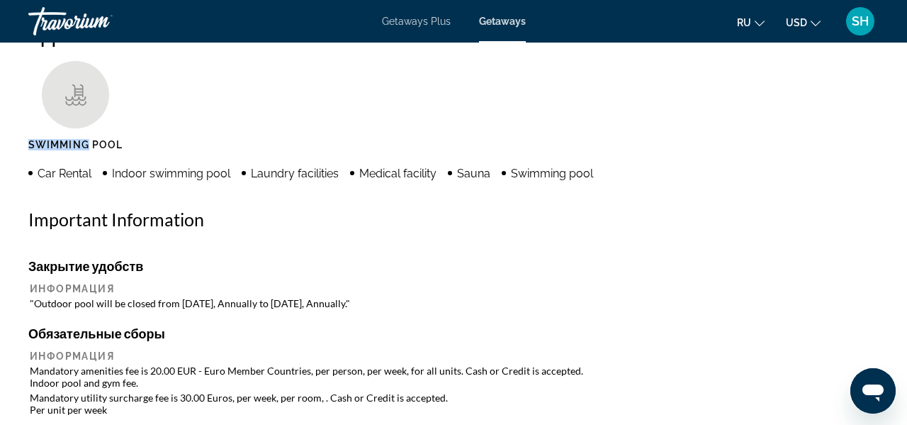
click at [383, 111] on ul "Swimming Pool" at bounding box center [453, 111] width 851 height 100
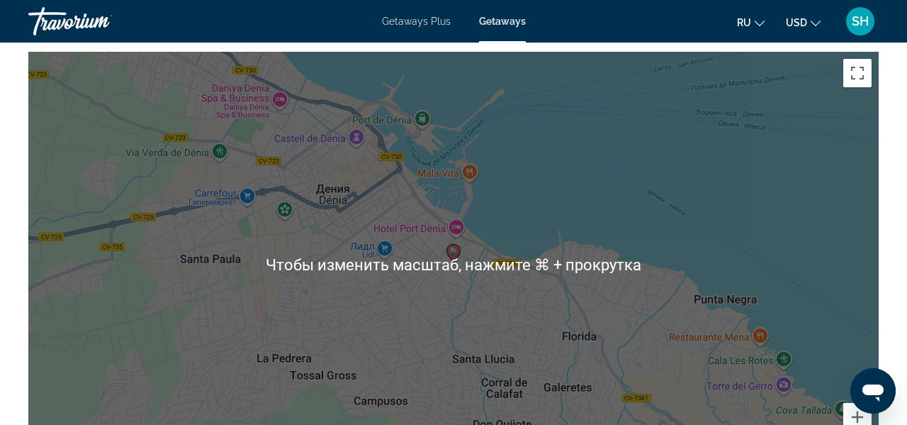
scroll to position [2183, 0]
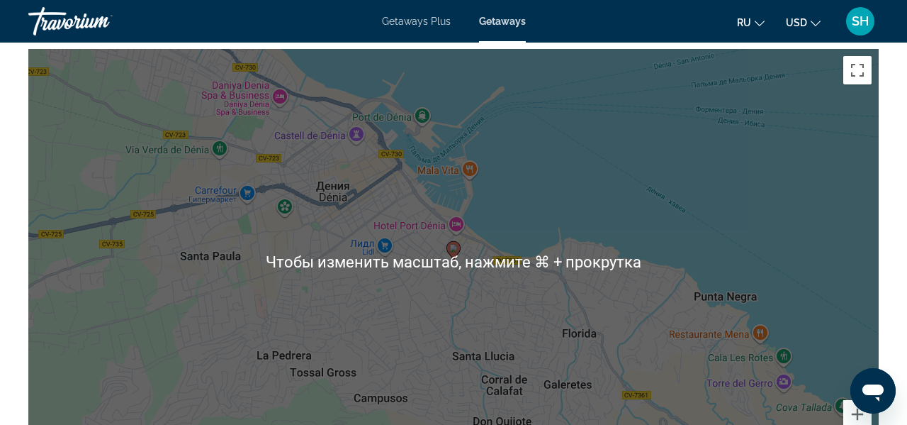
click at [607, 165] on div "Чтобы активировать перетаскивание с помощью клавиатуры, нажмите Alt + Ввод. Пос…" at bounding box center [453, 261] width 851 height 425
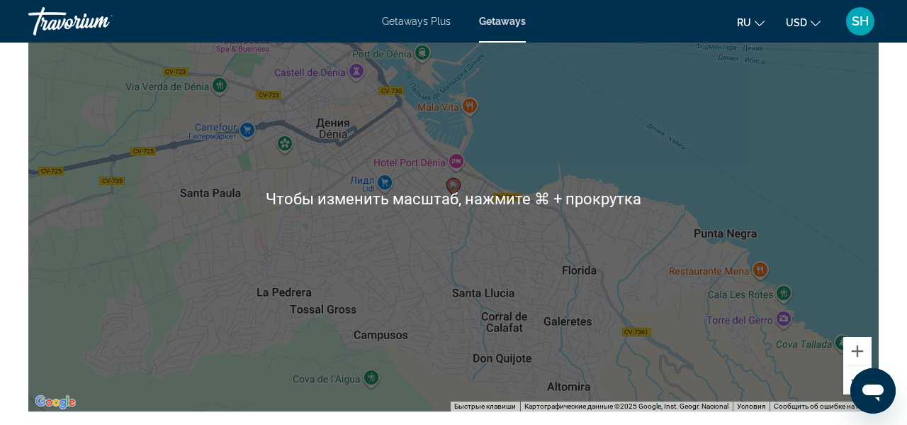
scroll to position [2248, 0]
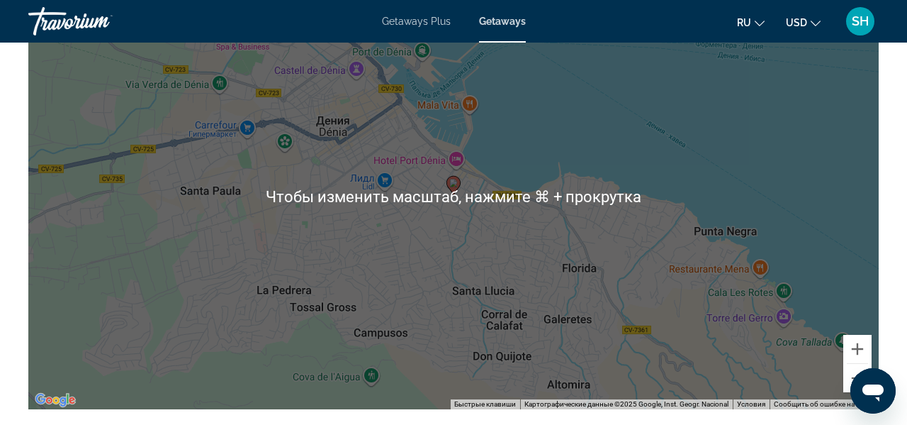
click at [563, 96] on div "Чтобы активировать перетаскивание с помощью клавиатуры, нажмите Alt + Ввод. Пос…" at bounding box center [453, 196] width 851 height 425
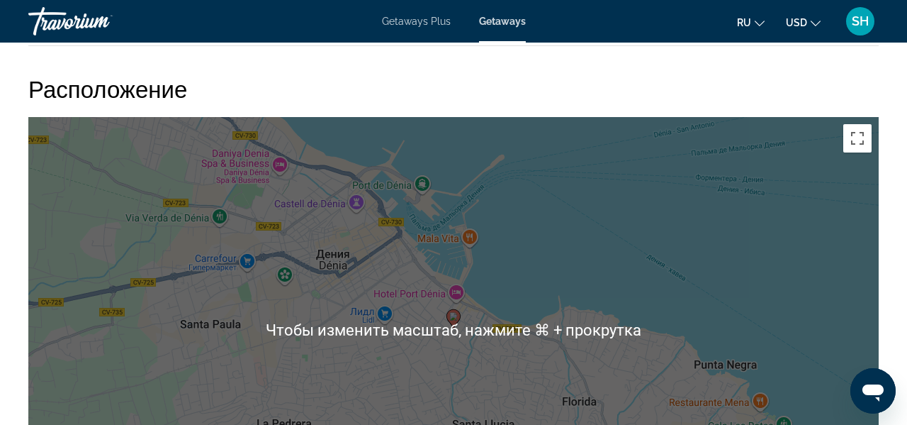
scroll to position [2102, 0]
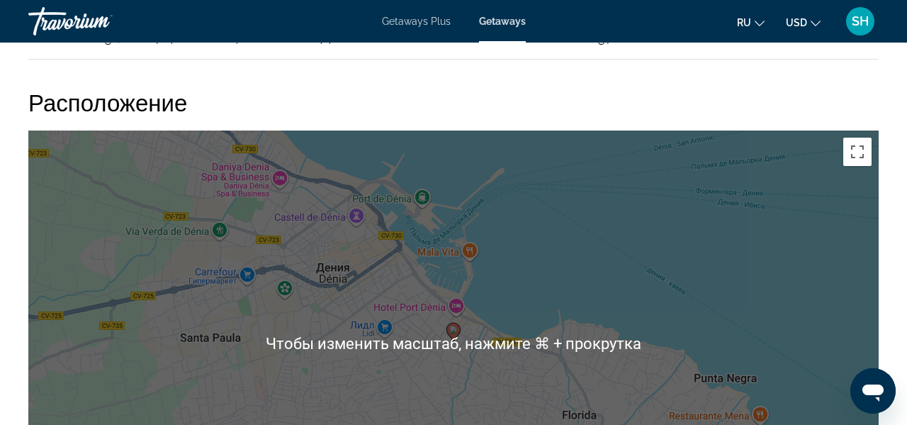
click at [478, 274] on div "Чтобы активировать перетаскивание с помощью клавиатуры, нажмите Alt + Ввод. Пос…" at bounding box center [453, 342] width 851 height 425
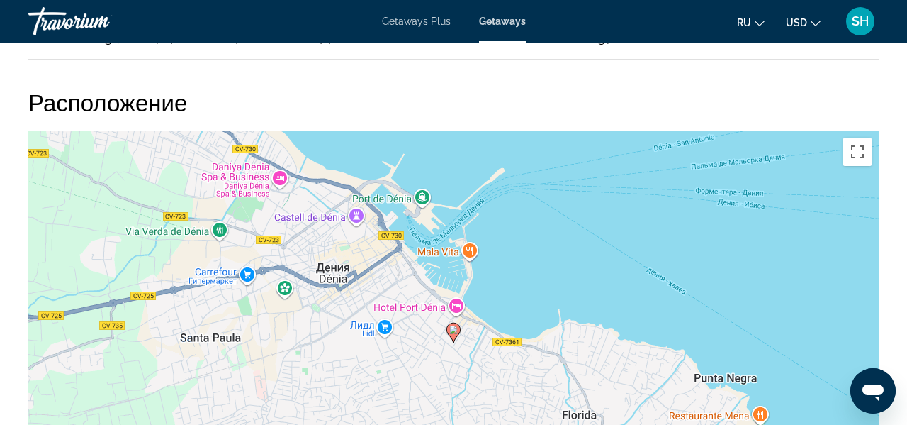
click at [456, 296] on div "Чтобы активировать перетаскивание с помощью клавиатуры, нажмите Alt + Ввод. Пос…" at bounding box center [453, 342] width 851 height 425
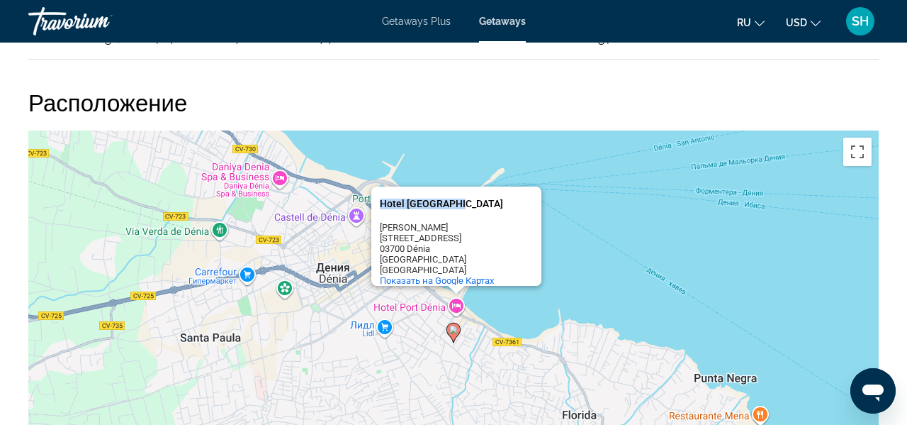
drag, startPoint x: 457, startPoint y: 195, endPoint x: 378, endPoint y: 193, distance: 79.4
click at [378, 193] on div "Hotel [GEOGRAPHIC_DATA] [GEOGRAPHIC_DATA][PERSON_NAME][GEOGRAPHIC_DATA][PERSON_…" at bounding box center [456, 235] width 170 height 99
copy div "Hotel [GEOGRAPHIC_DATA]"
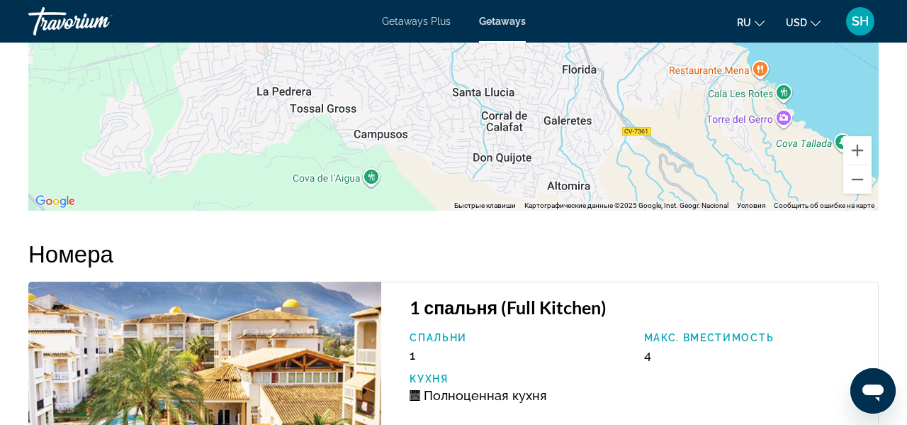
scroll to position [2408, 0]
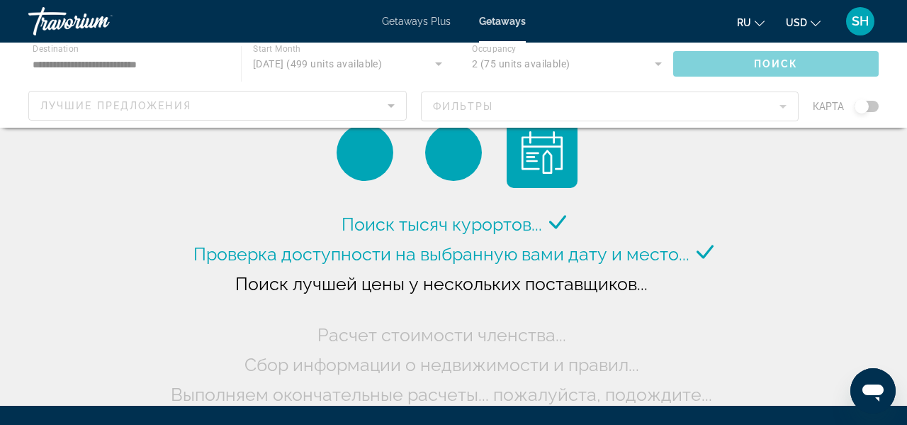
click at [773, 103] on div "Main content" at bounding box center [453, 85] width 907 height 85
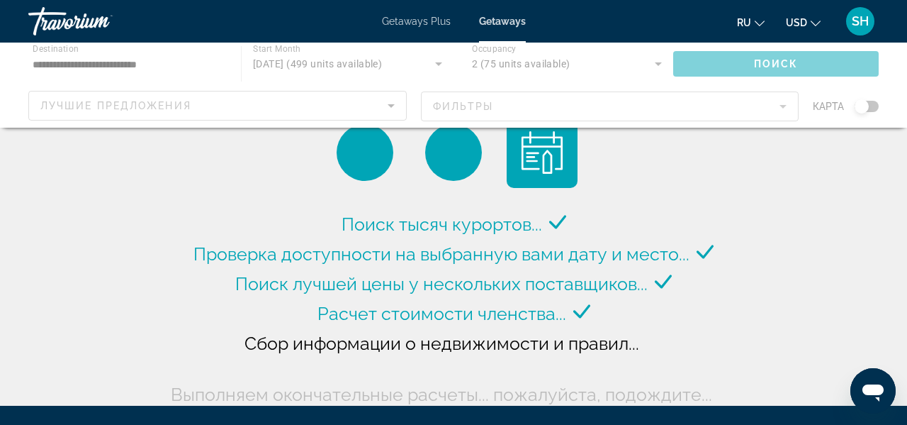
click at [783, 106] on div "Main content" at bounding box center [453, 85] width 907 height 85
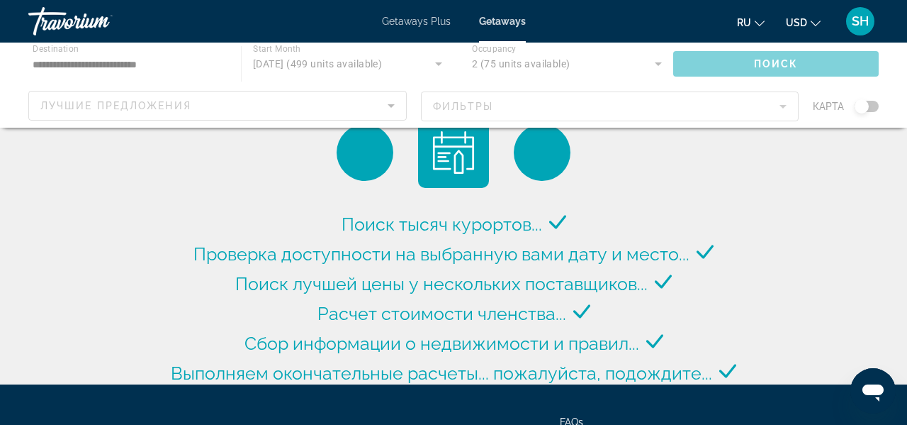
click at [783, 106] on div "Main content" at bounding box center [453, 85] width 907 height 85
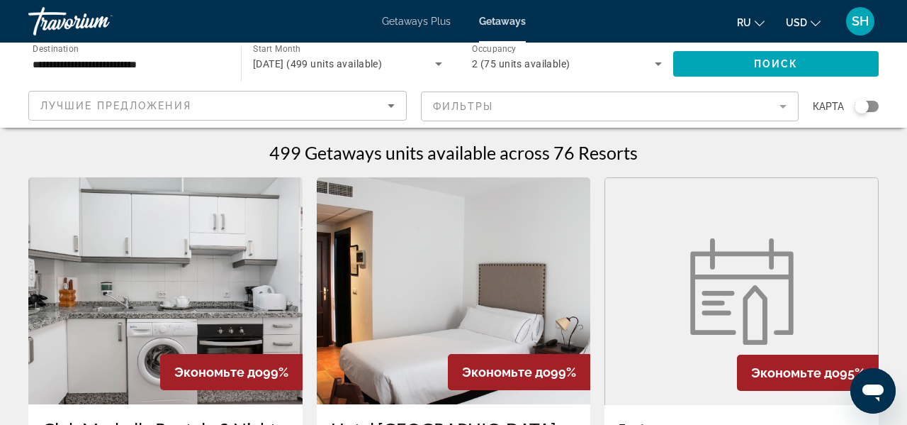
click at [783, 106] on mat-form-field "Фильтры" at bounding box center [610, 106] width 378 height 30
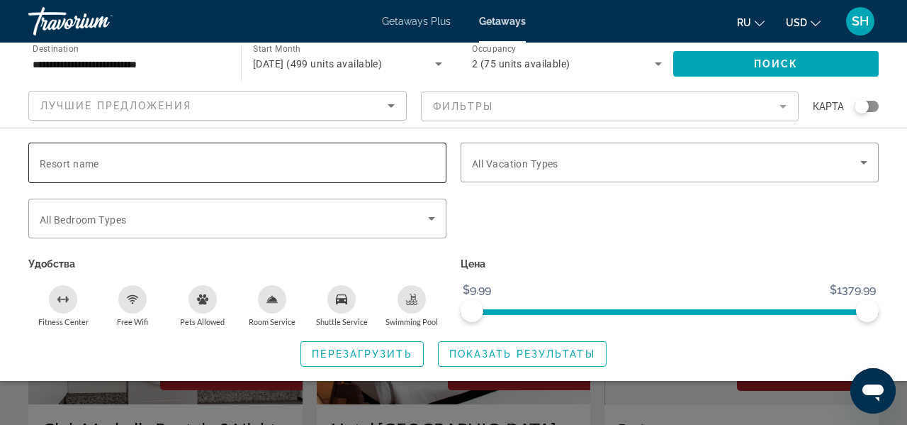
click at [176, 161] on input "Resort name" at bounding box center [238, 163] width 396 height 17
paste input "**********"
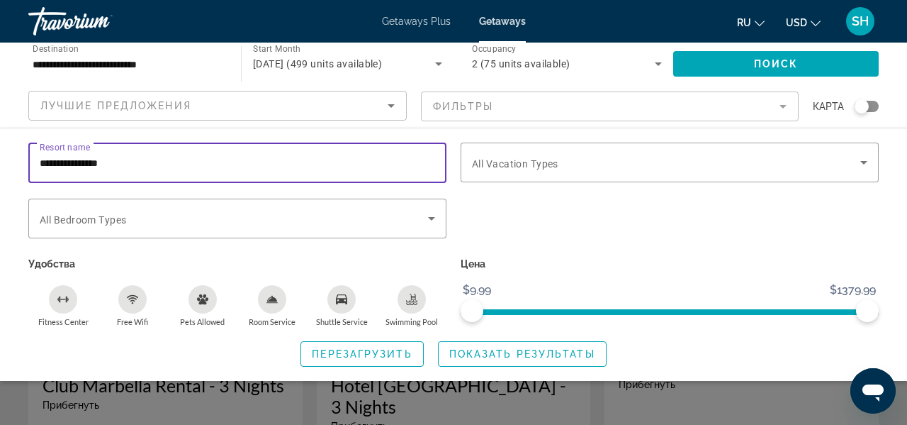
scroll to position [64, 0]
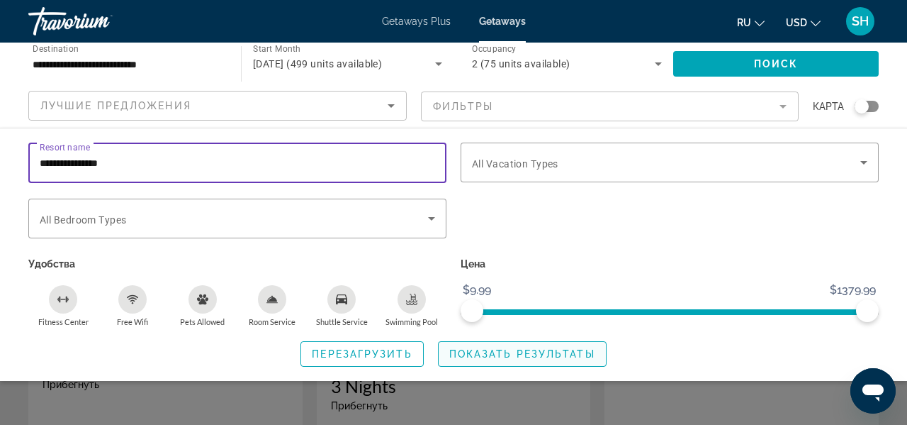
type input "**********"
click at [510, 352] on span "Показать результаты" at bounding box center [522, 353] width 146 height 11
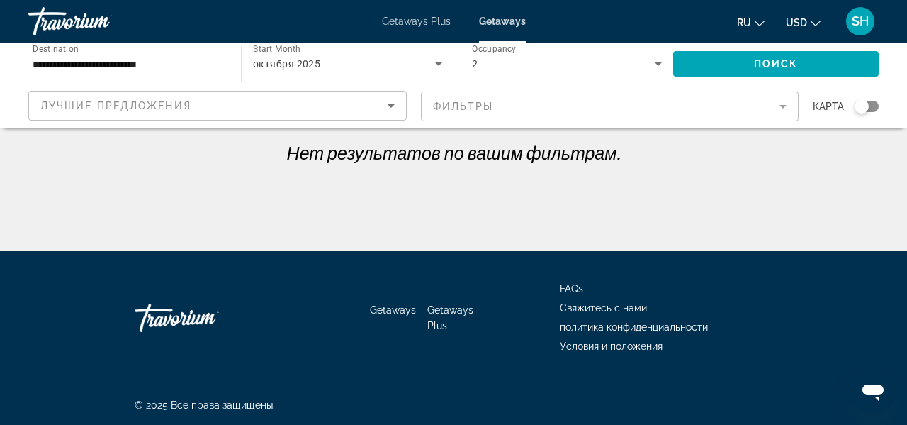
click at [419, 19] on span "Getaways Plus" at bounding box center [416, 21] width 69 height 11
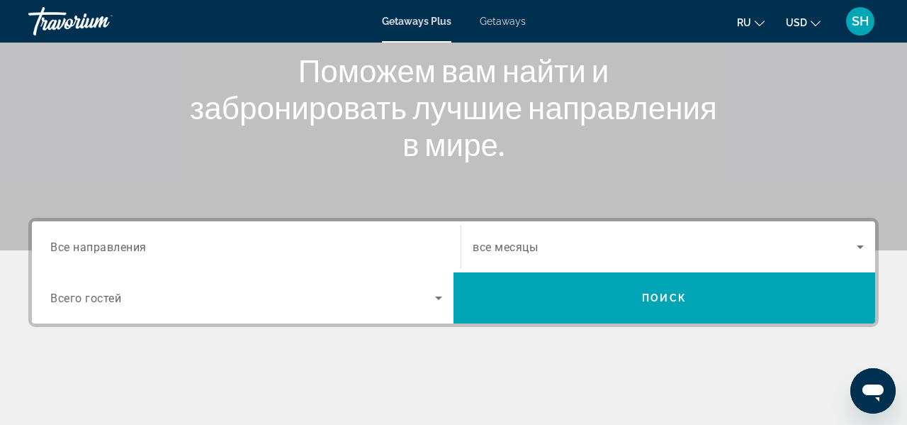
scroll to position [197, 0]
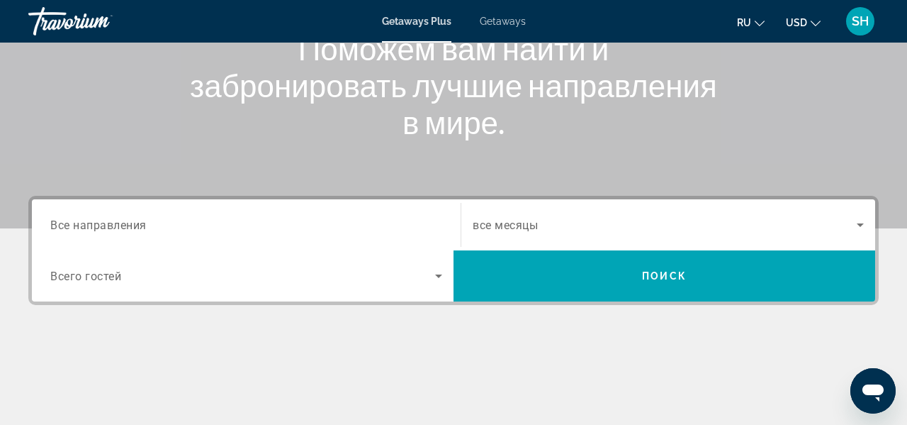
click at [208, 237] on div "Search widget" at bounding box center [246, 225] width 392 height 40
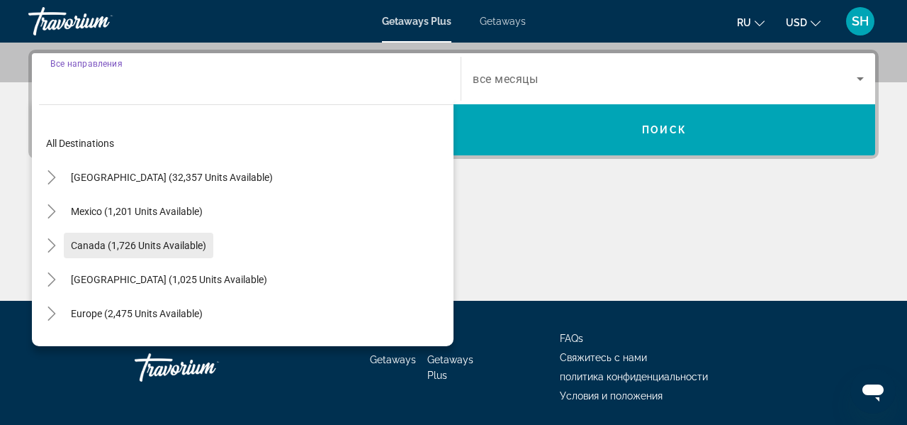
scroll to position [347, 0]
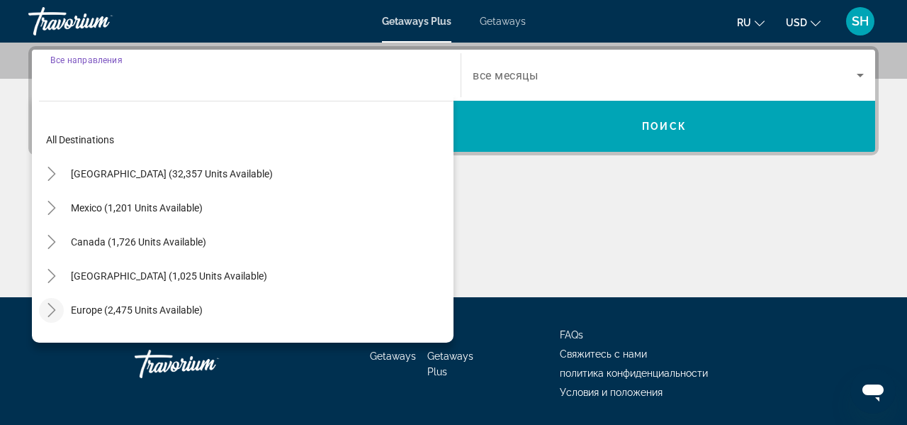
click at [43, 310] on mat-icon "Toggle Europe (2,475 units available)" at bounding box center [51, 310] width 25 height 25
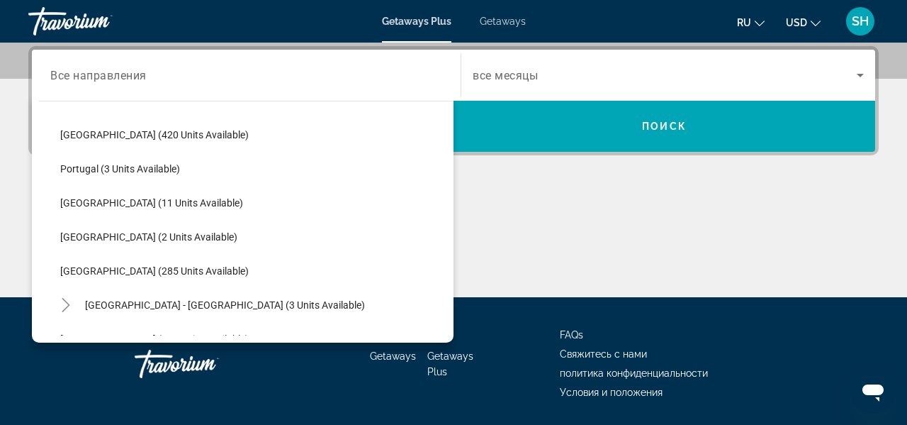
scroll to position [551, 0]
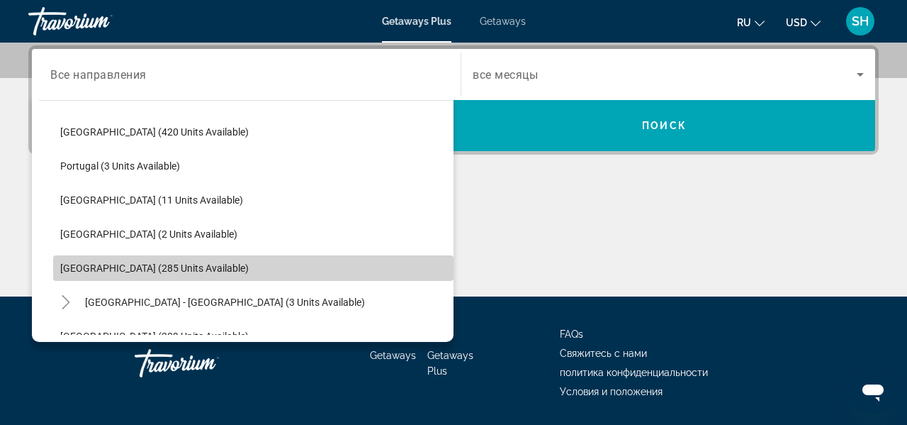
click at [86, 275] on span "Search widget" at bounding box center [253, 268] width 400 height 34
type input "**********"
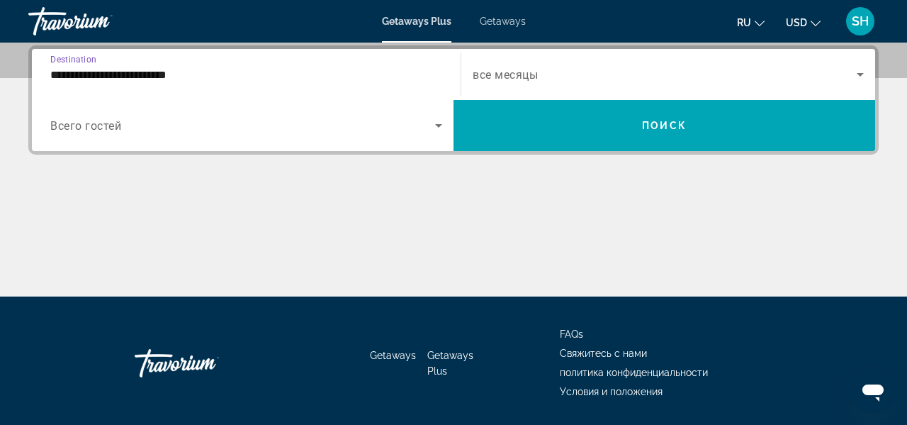
scroll to position [347, 0]
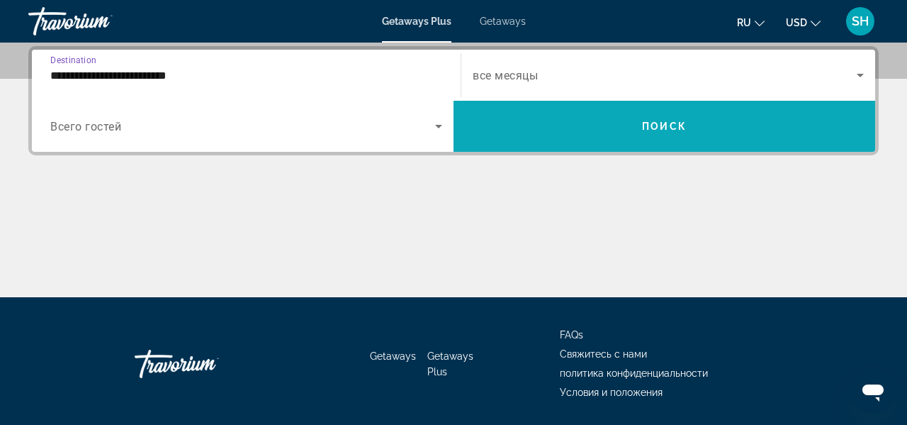
click at [571, 125] on span "Search widget" at bounding box center [665, 126] width 422 height 34
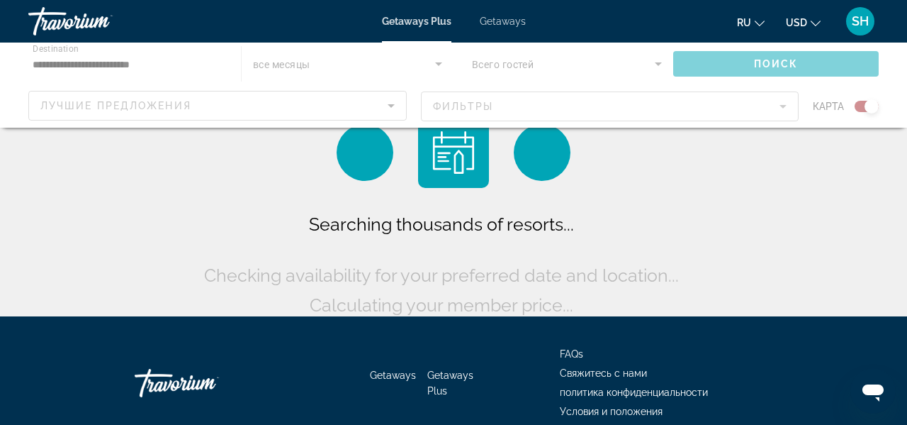
click at [509, 111] on div "Main content" at bounding box center [453, 85] width 907 height 85
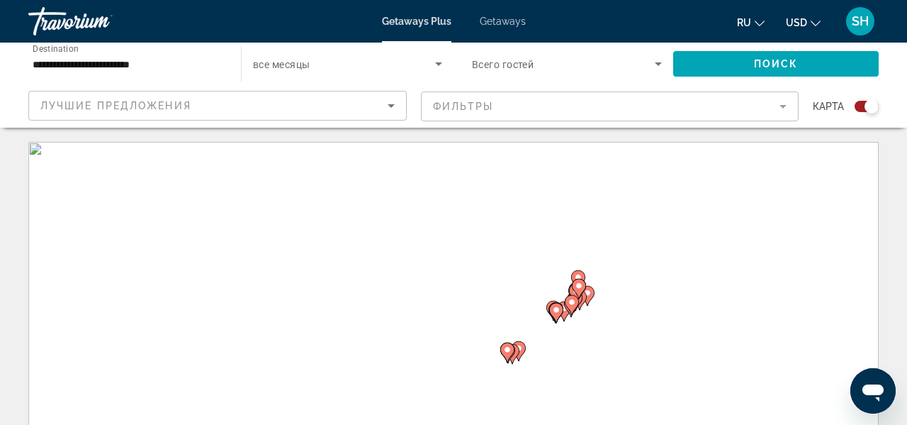
click at [461, 109] on mat-form-field "Фильтры" at bounding box center [610, 106] width 378 height 30
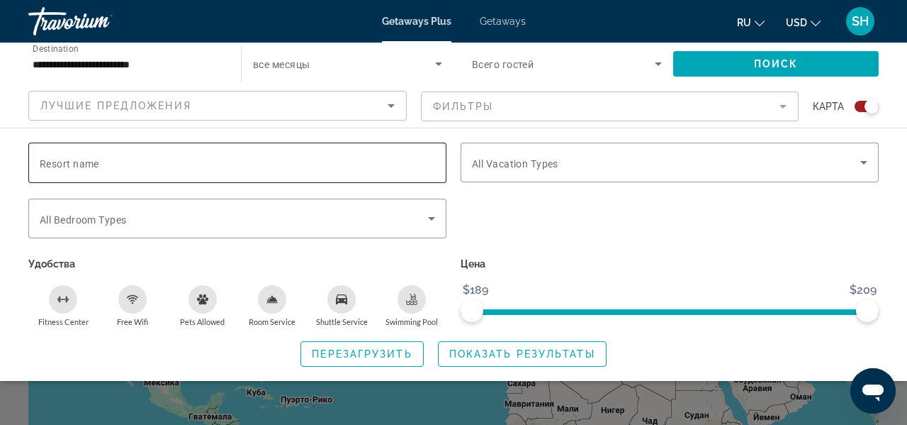
click at [113, 166] on input "Resort name" at bounding box center [238, 163] width 396 height 17
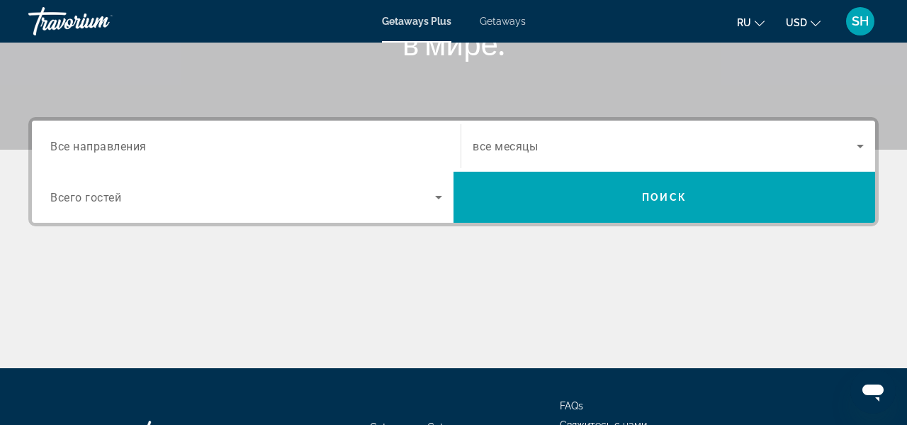
scroll to position [281, 0]
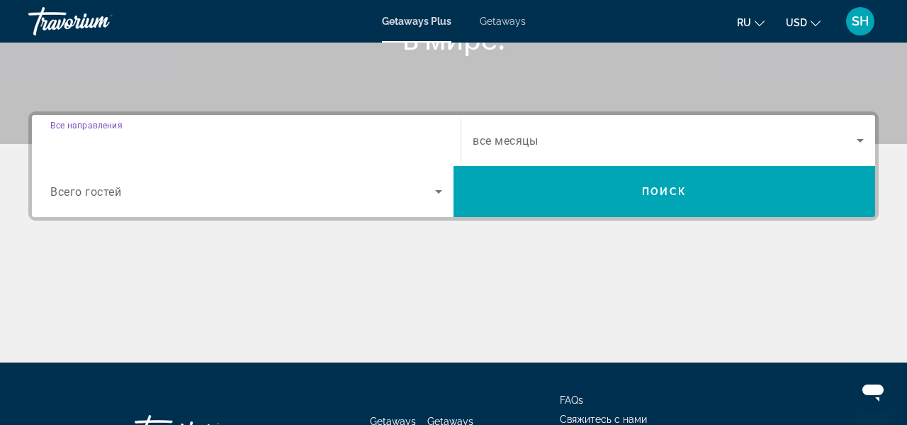
click at [179, 137] on input "Destination Все направления" at bounding box center [246, 141] width 392 height 17
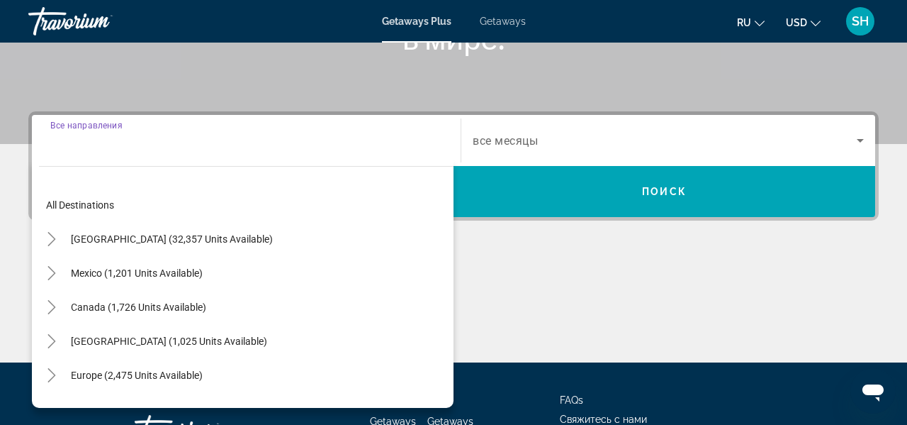
scroll to position [347, 0]
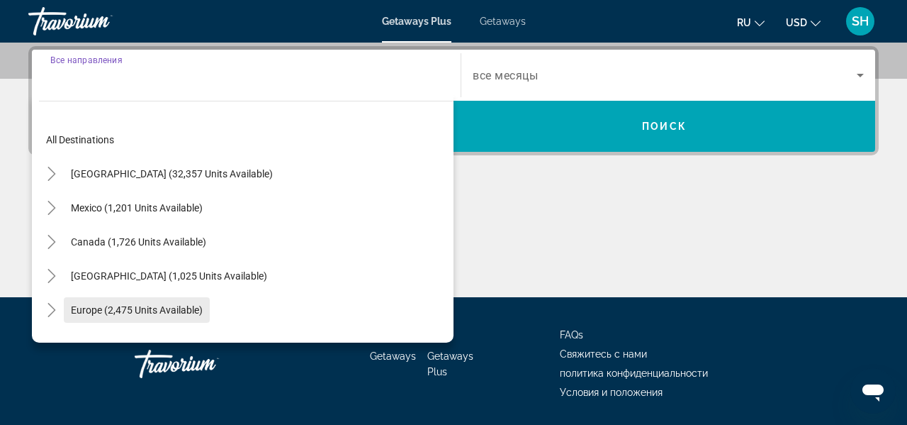
click at [96, 314] on span "Europe (2,475 units available)" at bounding box center [137, 309] width 132 height 11
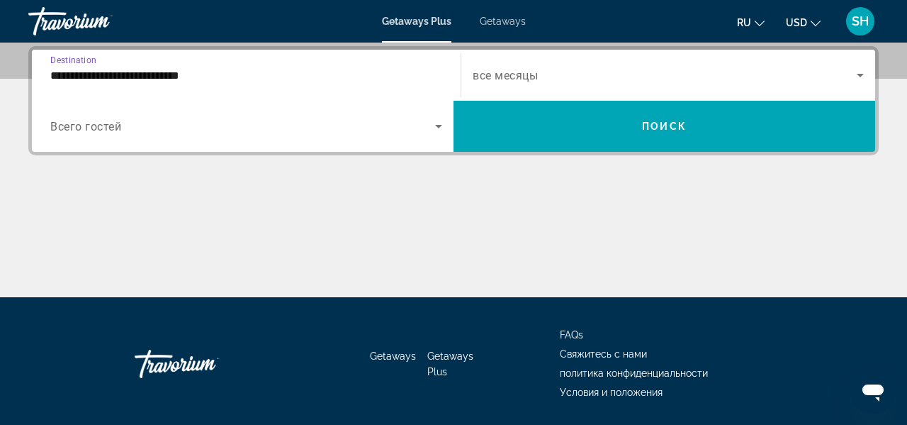
click at [112, 125] on span "Всего гостей" at bounding box center [85, 126] width 71 height 13
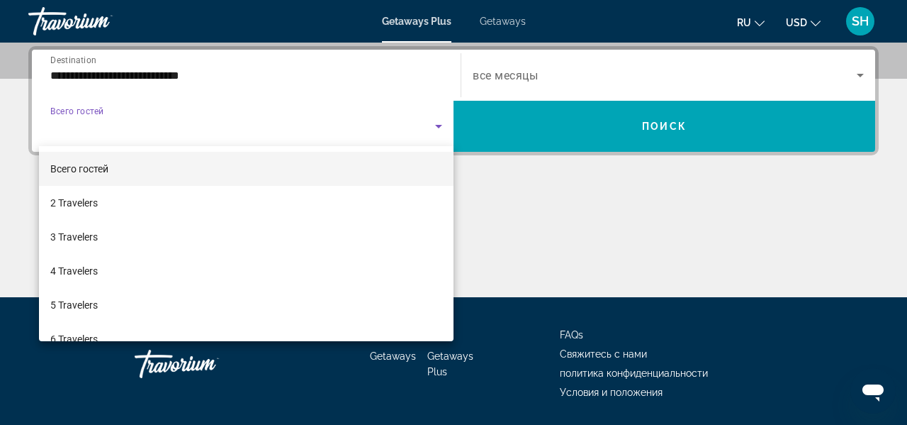
click at [99, 73] on div at bounding box center [453, 212] width 907 height 425
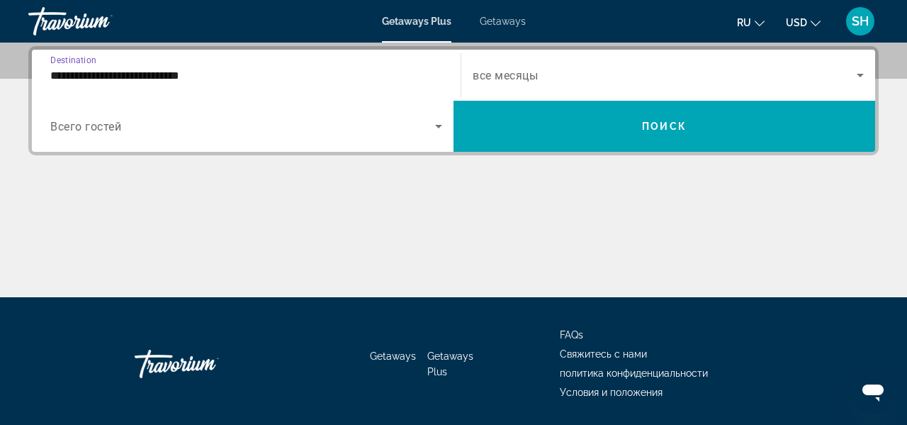
click at [99, 73] on input "**********" at bounding box center [246, 75] width 392 height 17
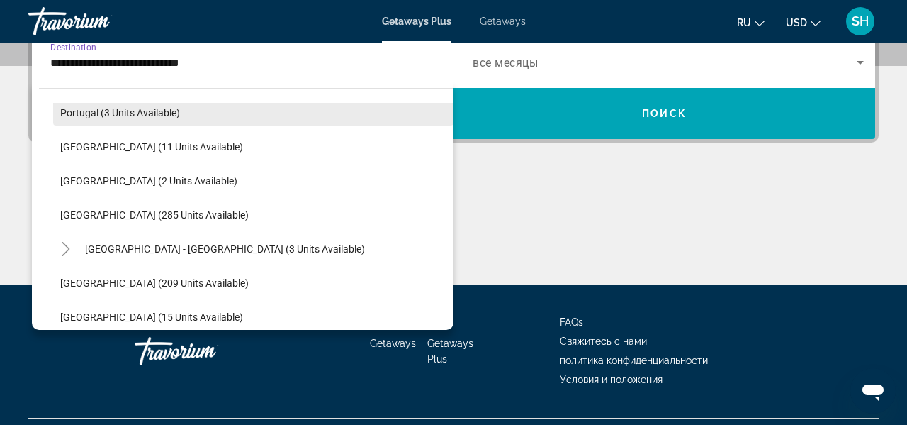
scroll to position [594, 0]
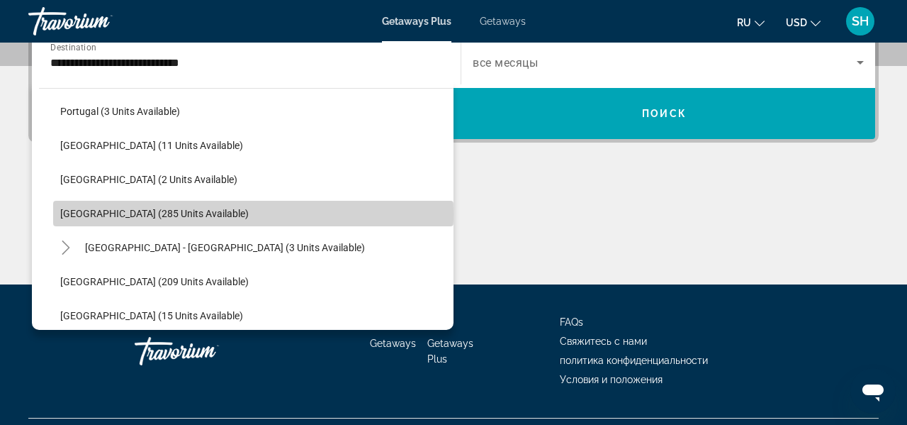
click at [101, 213] on span "[GEOGRAPHIC_DATA] (285 units available)" at bounding box center [154, 213] width 189 height 11
type input "**********"
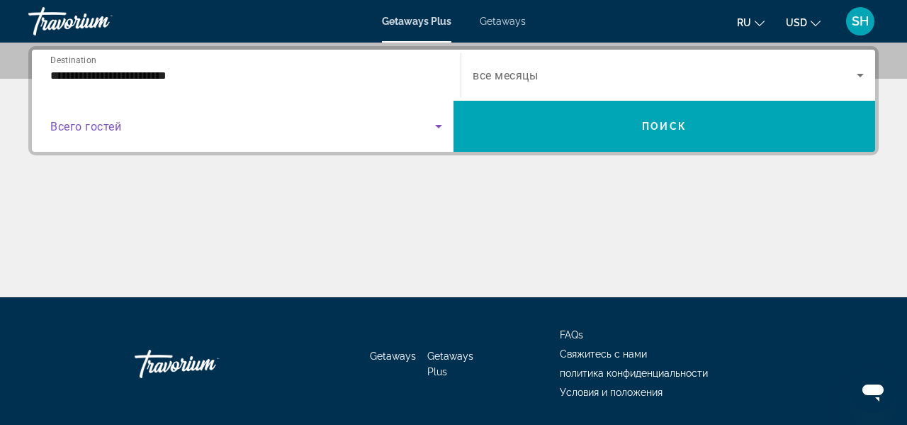
click at [150, 131] on span "Search widget" at bounding box center [242, 126] width 385 height 17
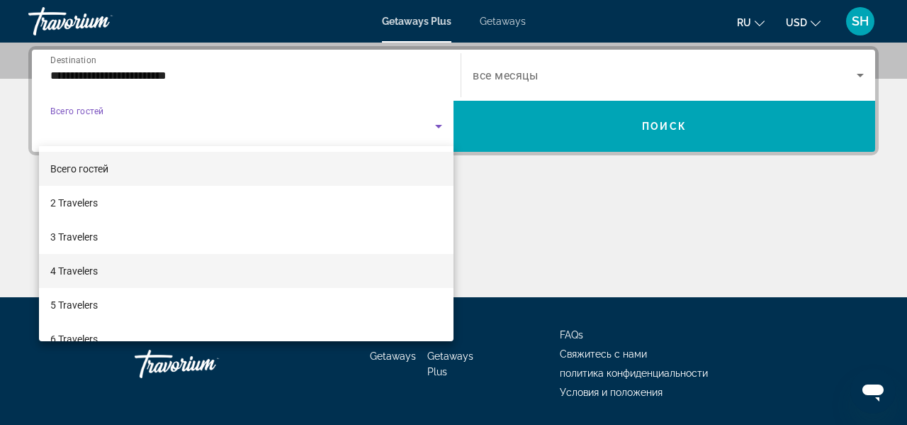
click at [86, 273] on span "4 Travelers" at bounding box center [73, 270] width 47 height 17
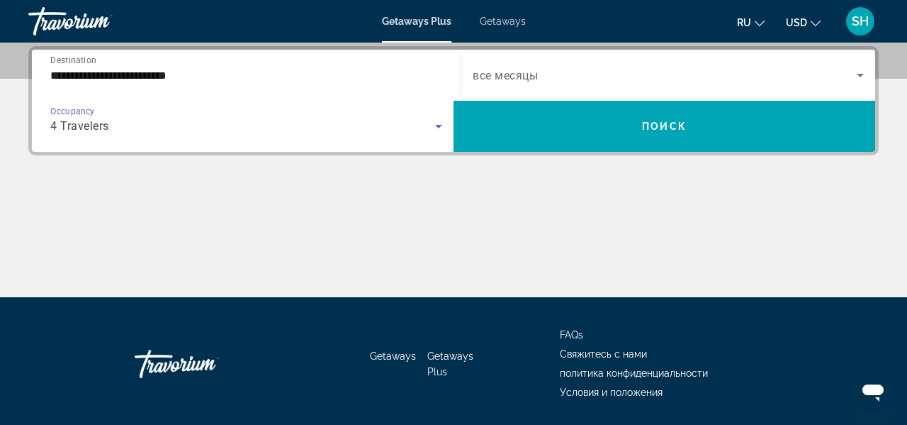
click at [137, 130] on div "4 Travelers" at bounding box center [242, 126] width 385 height 17
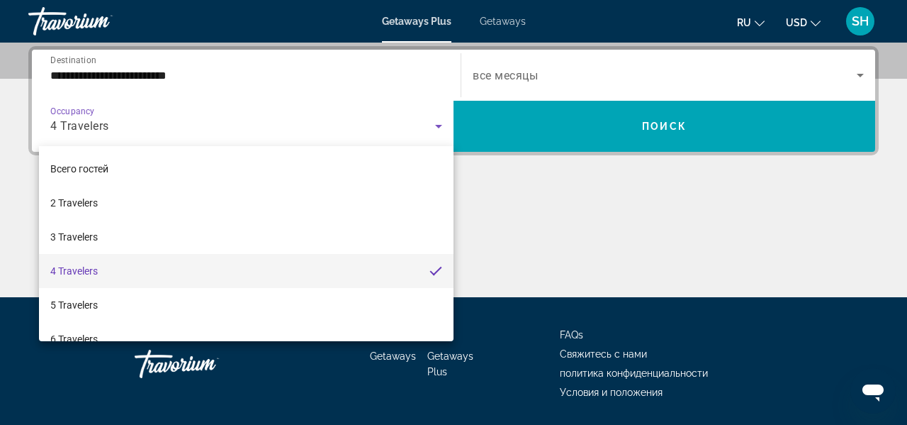
click at [137, 130] on div at bounding box center [453, 212] width 907 height 425
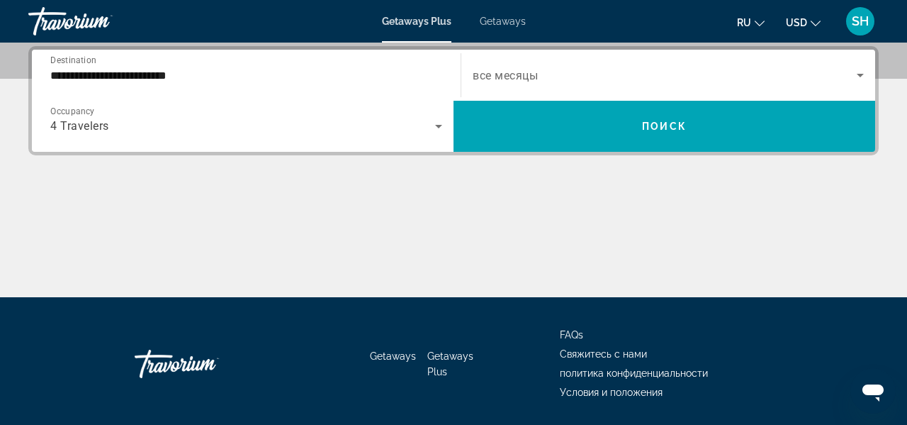
click at [554, 74] on span "Search widget" at bounding box center [665, 75] width 384 height 17
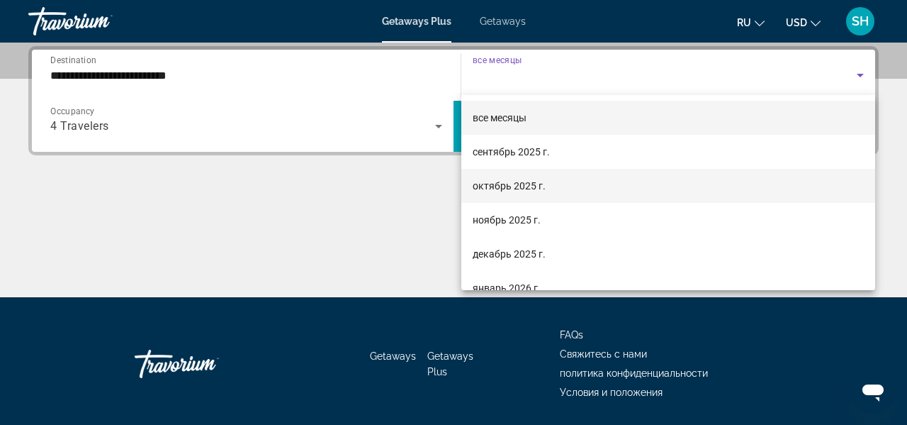
click at [515, 184] on span "октябрь 2025 г." at bounding box center [509, 185] width 73 height 17
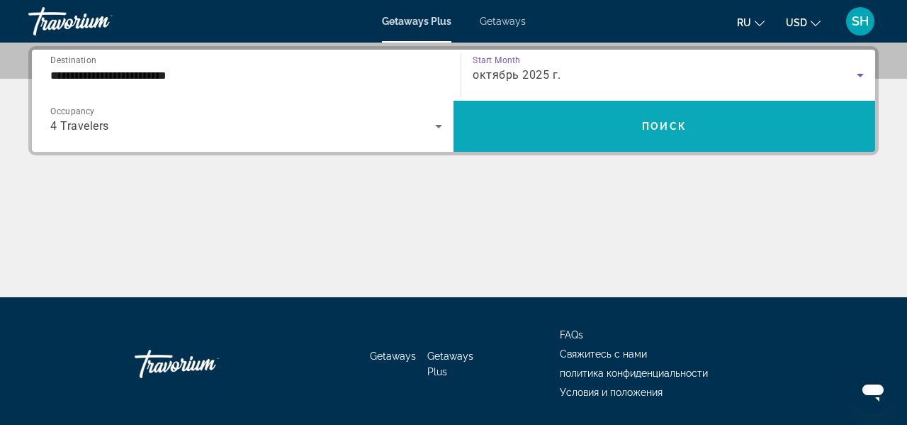
click at [571, 129] on span "Search widget" at bounding box center [665, 126] width 422 height 34
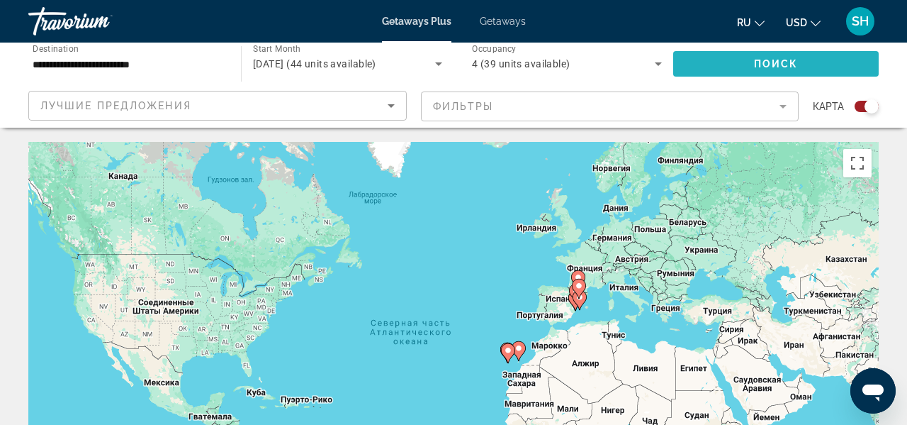
click at [741, 64] on span "Search widget" at bounding box center [776, 64] width 206 height 34
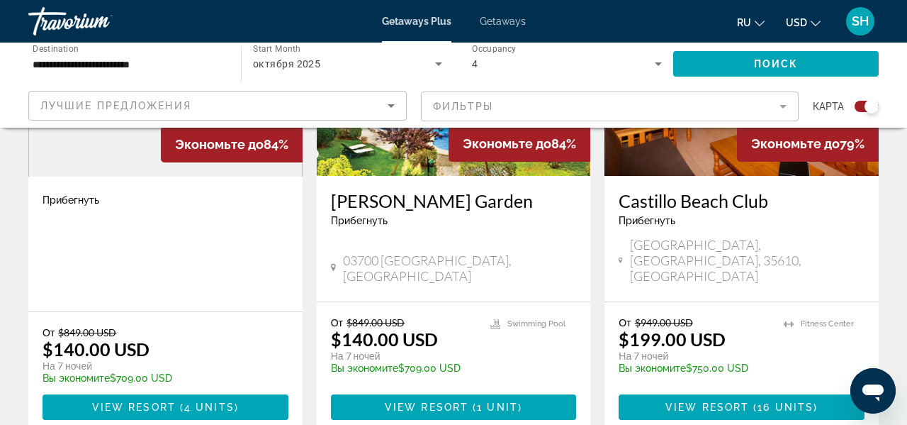
scroll to position [674, 0]
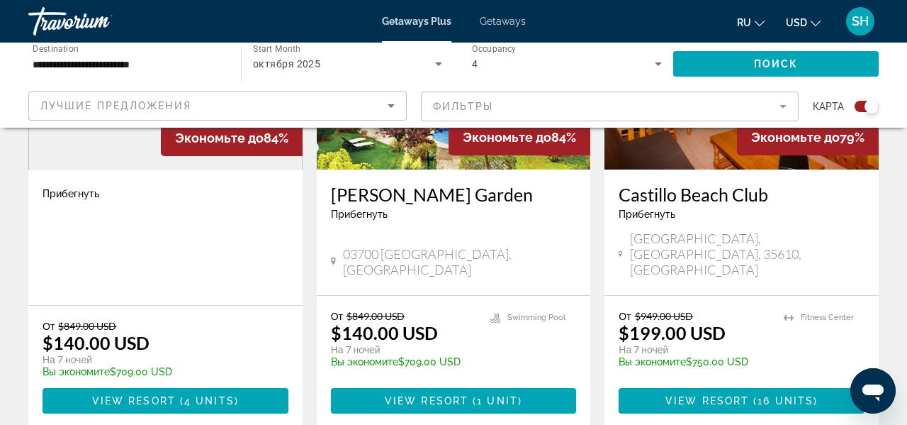
click at [503, 27] on div "Getaways Plus Getaways ru English Español Français Italiano Português русский U…" at bounding box center [453, 21] width 907 height 37
click at [505, 22] on span "Getaways" at bounding box center [503, 21] width 46 height 11
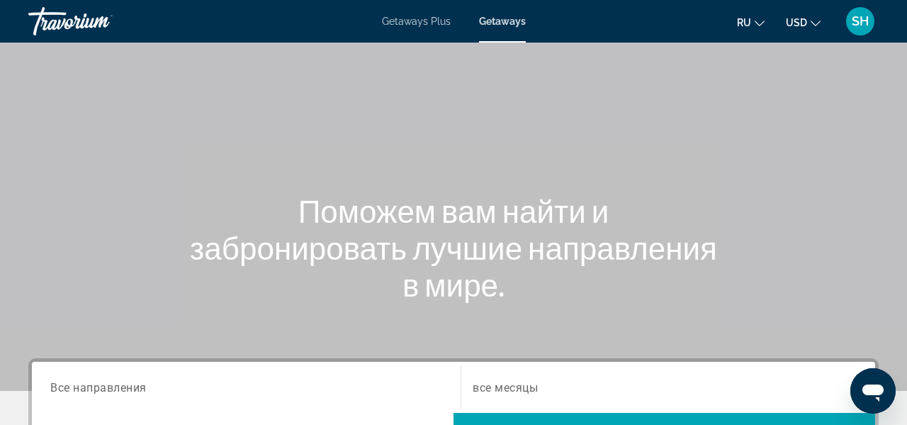
scroll to position [330, 0]
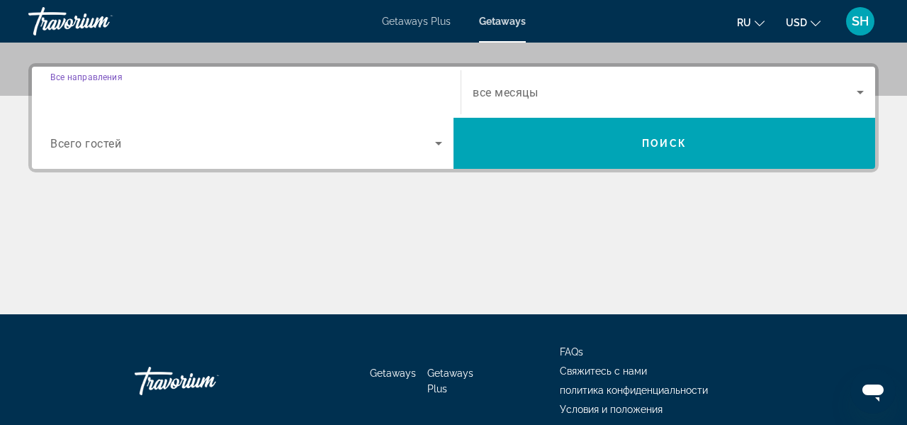
click at [174, 94] on input "Destination Все направления" at bounding box center [246, 92] width 392 height 17
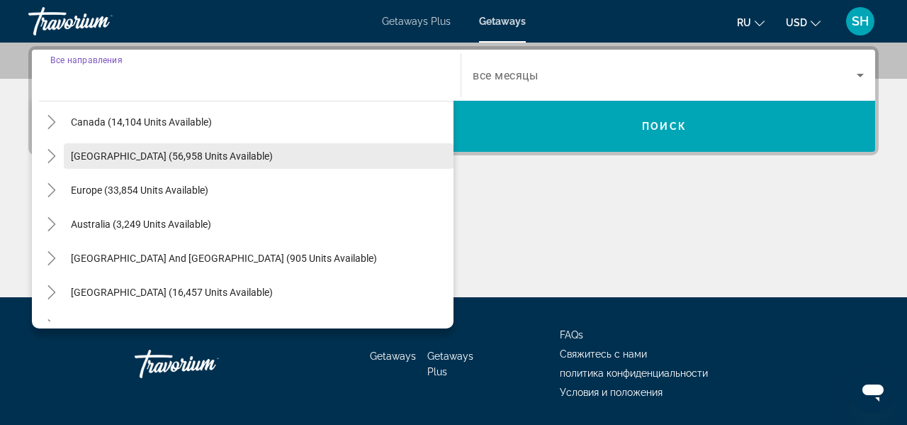
scroll to position [120, 0]
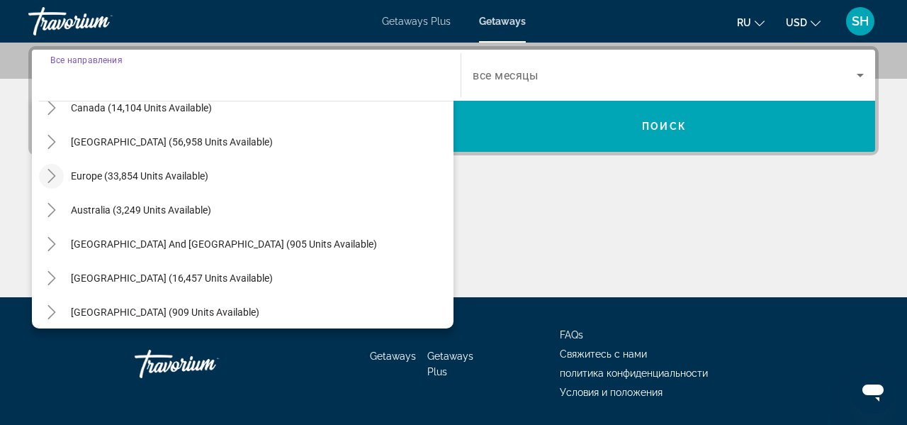
click at [50, 179] on icon "Toggle Europe (33,854 units available)" at bounding box center [52, 176] width 14 height 14
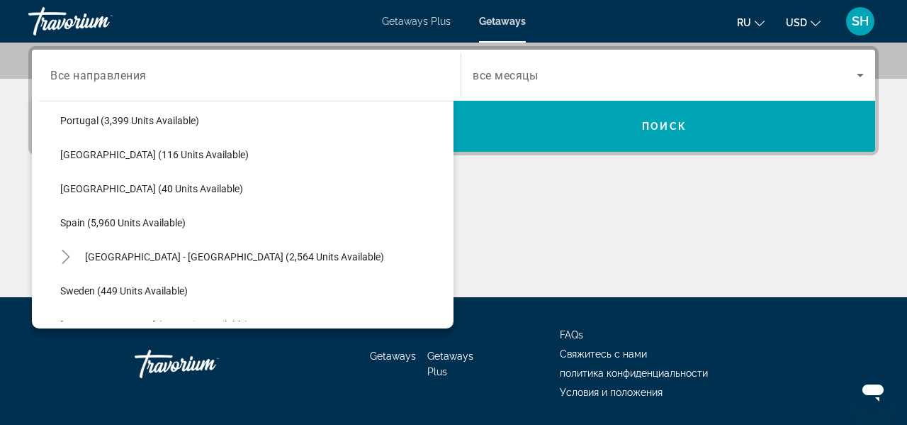
scroll to position [702, 0]
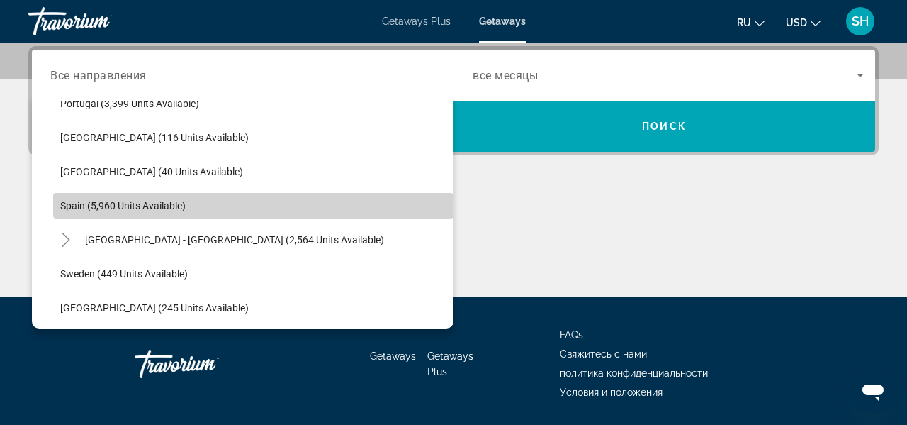
click at [135, 205] on span "Spain (5,960 units available)" at bounding box center [122, 205] width 125 height 11
type input "**********"
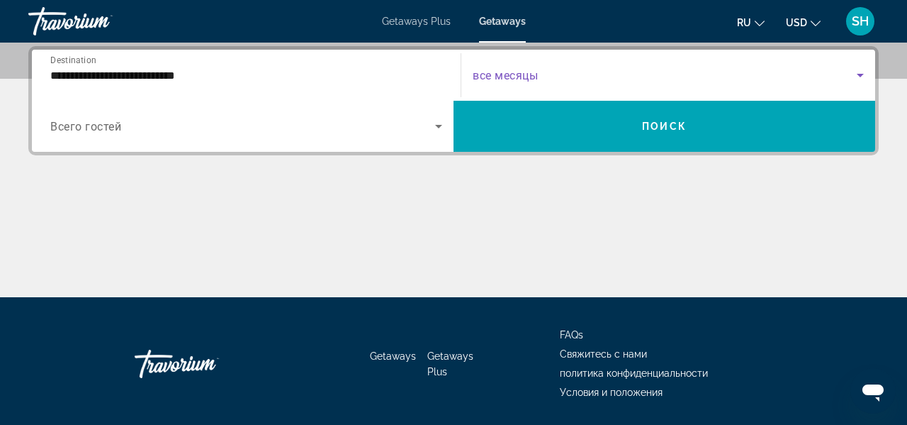
click at [542, 72] on span "Search widget" at bounding box center [665, 75] width 384 height 17
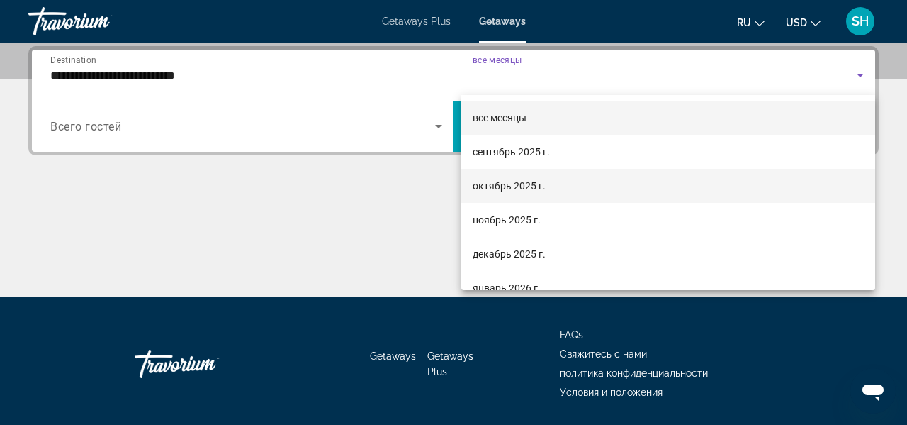
click at [500, 194] on mat-option "октябрь 2025 г." at bounding box center [668, 186] width 414 height 34
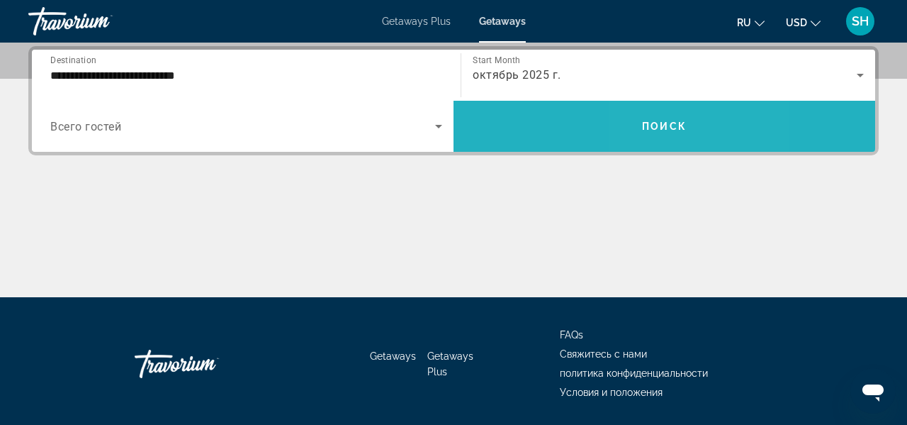
click at [653, 134] on span "Search widget" at bounding box center [665, 126] width 422 height 34
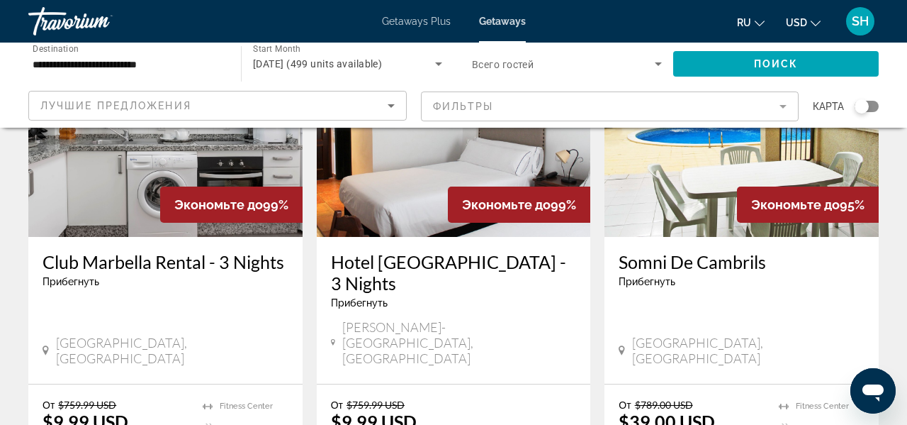
scroll to position [174, 0]
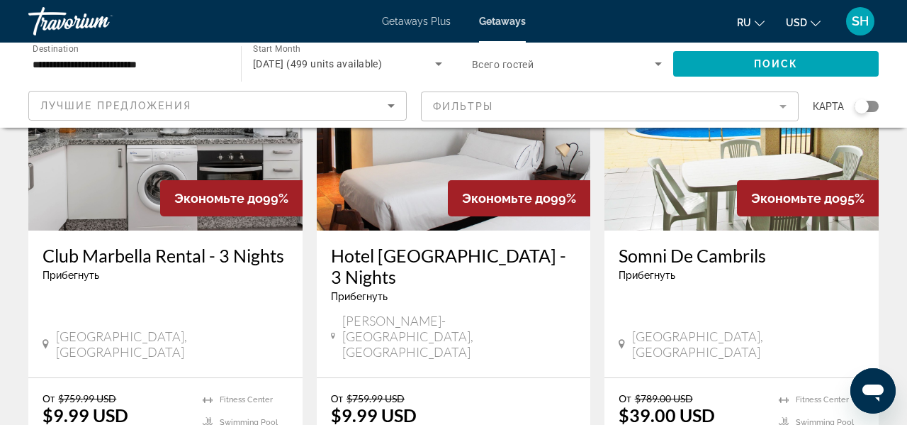
drag, startPoint x: 612, startPoint y: 253, endPoint x: 773, endPoint y: 264, distance: 161.3
click at [773, 264] on div "Somni De Cambrils Прибегнуть - Это курорт только для взрослых [GEOGRAPHIC_DATA]…" at bounding box center [742, 303] width 274 height 147
copy h3 "Somni De Cambrils"
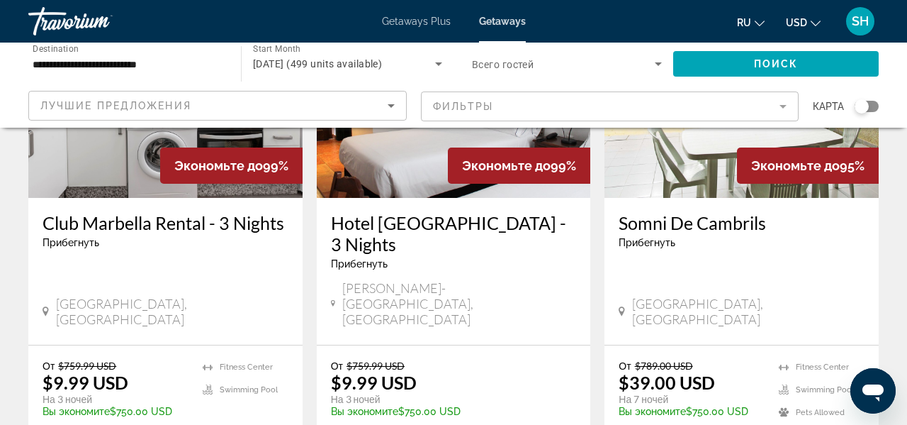
scroll to position [201, 0]
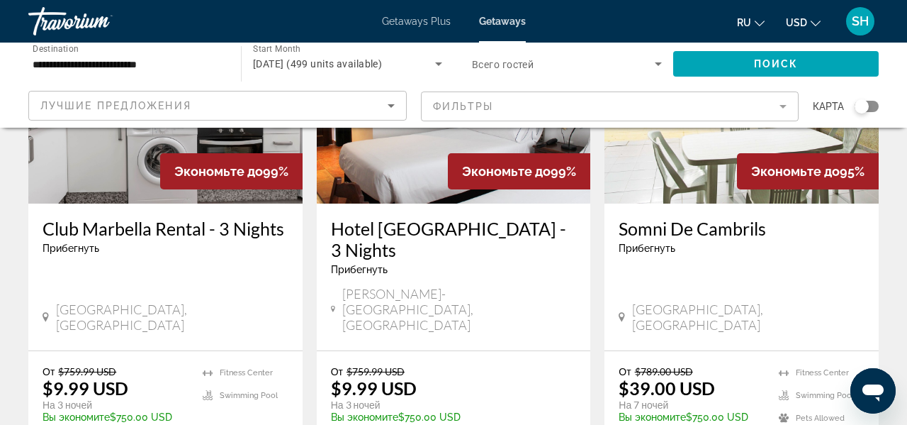
click at [713, 377] on p "$39.00 USD" at bounding box center [667, 387] width 96 height 21
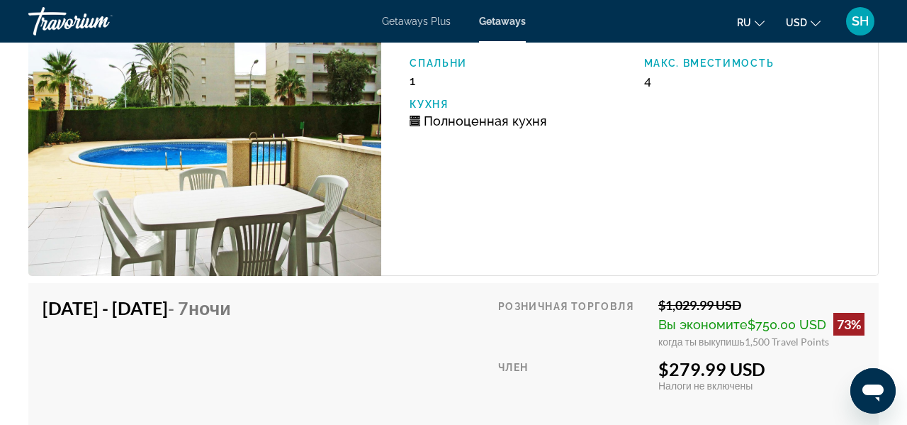
scroll to position [3842, 0]
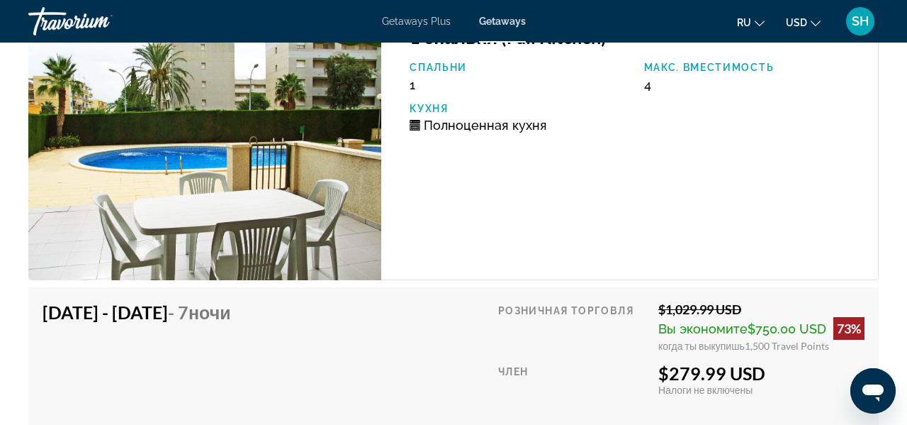
click at [307, 171] on img "Main content" at bounding box center [204, 145] width 353 height 269
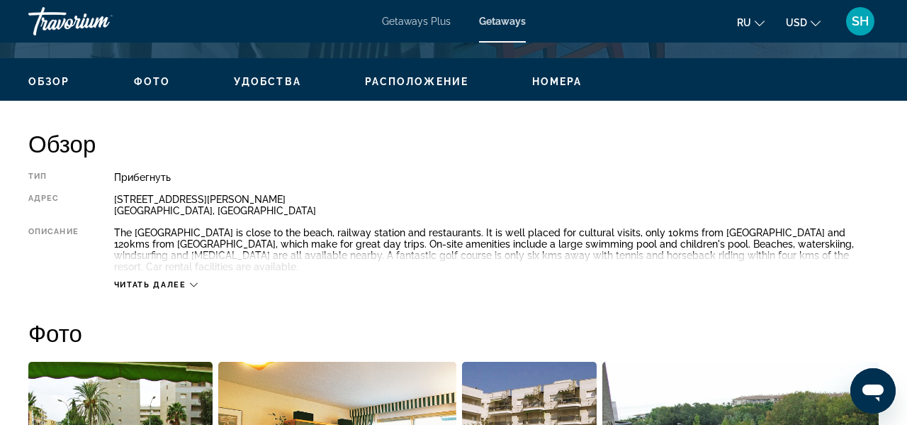
scroll to position [660, 0]
